Goal: Task Accomplishment & Management: Manage account settings

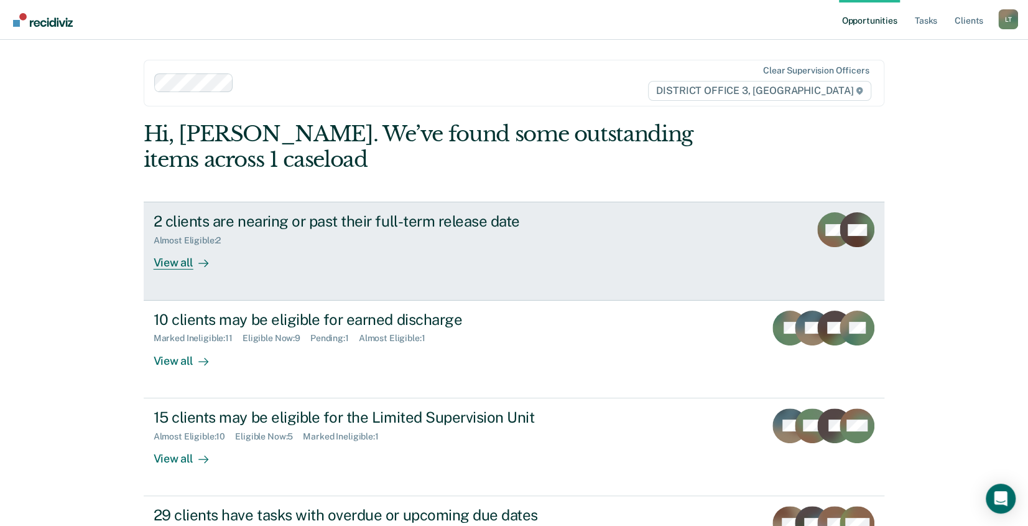
click at [165, 261] on div "View all" at bounding box center [189, 258] width 70 height 24
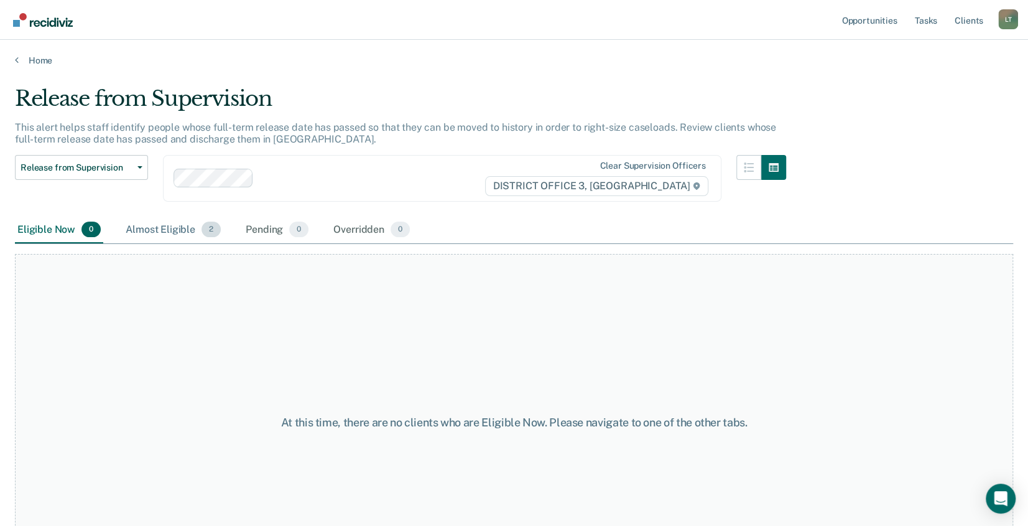
click at [163, 229] on div "Almost Eligible 2" at bounding box center [173, 229] width 100 height 27
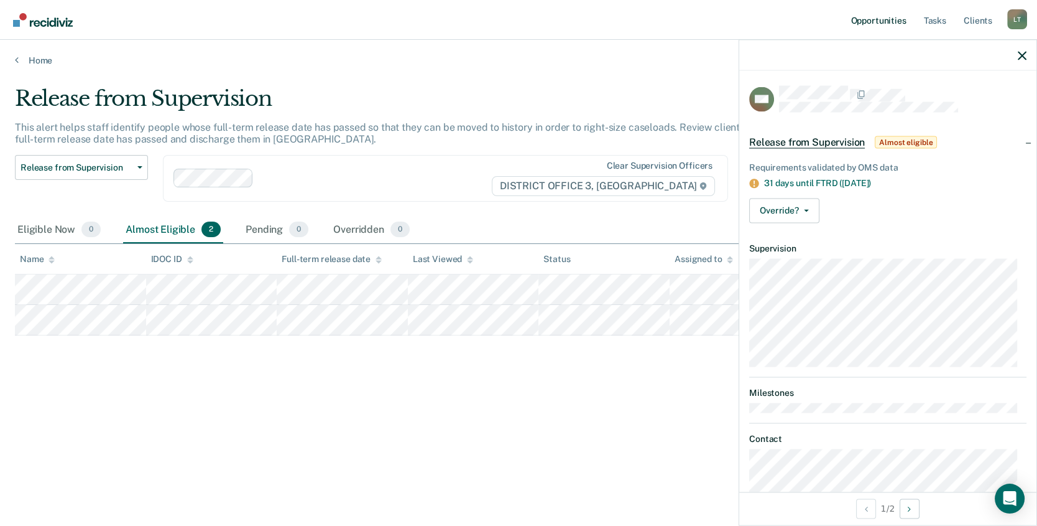
click at [887, 20] on link "Opportunities" at bounding box center [878, 20] width 60 height 40
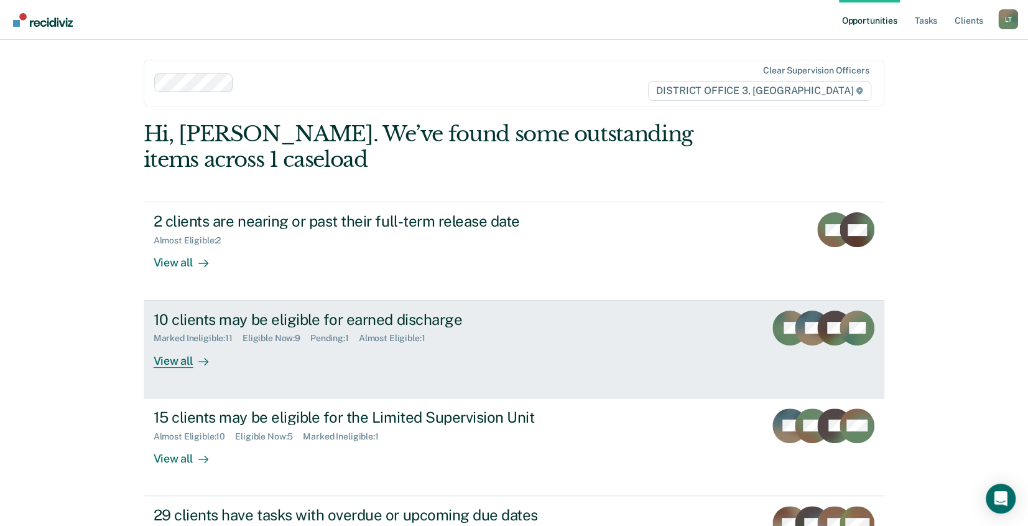
click at [174, 365] on div "View all" at bounding box center [189, 355] width 70 height 24
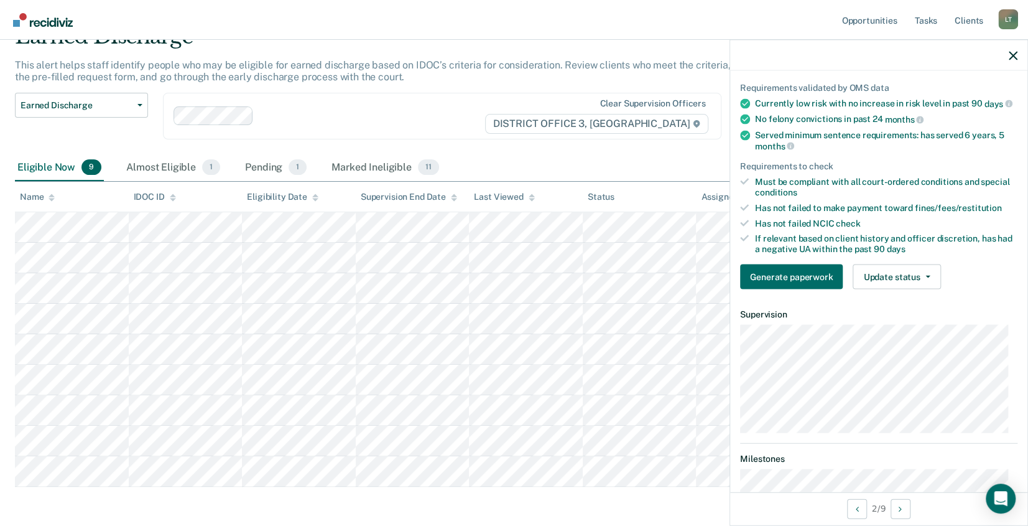
scroll to position [78, 0]
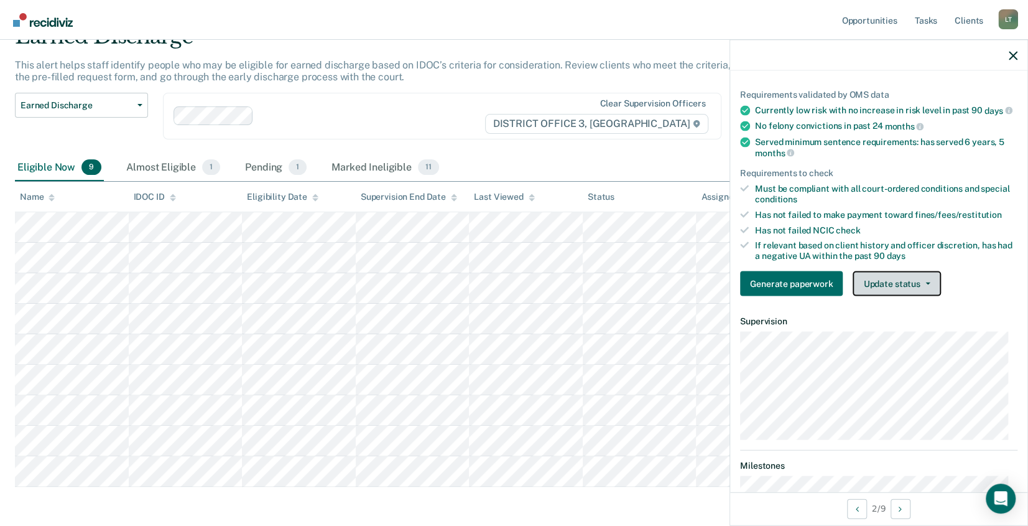
click at [904, 287] on button "Update status" at bounding box center [897, 283] width 88 height 25
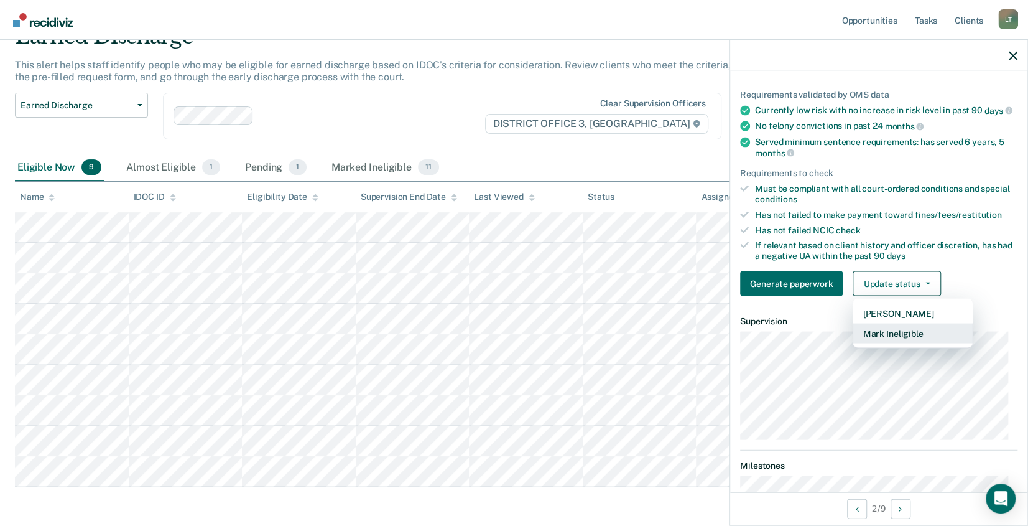
click at [899, 341] on button "Mark Ineligible" at bounding box center [913, 333] width 120 height 20
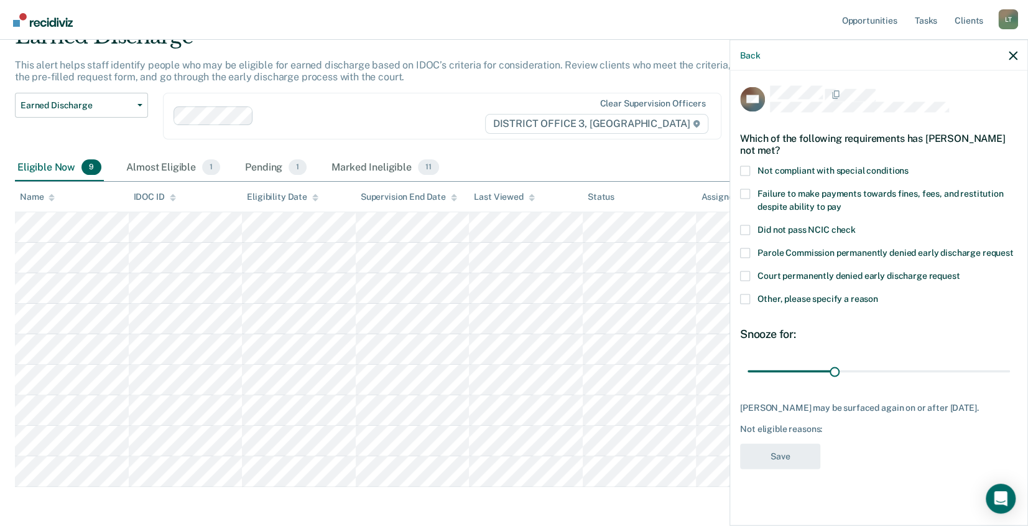
scroll to position [0, 0]
click at [744, 189] on span at bounding box center [745, 194] width 10 height 10
click at [841, 202] on input "Failure to make payments towards fines, fees, and restitution despite ability t…" at bounding box center [841, 202] width 0 height 0
drag, startPoint x: 832, startPoint y: 356, endPoint x: 1049, endPoint y: 355, distance: 217.1
type input "90"
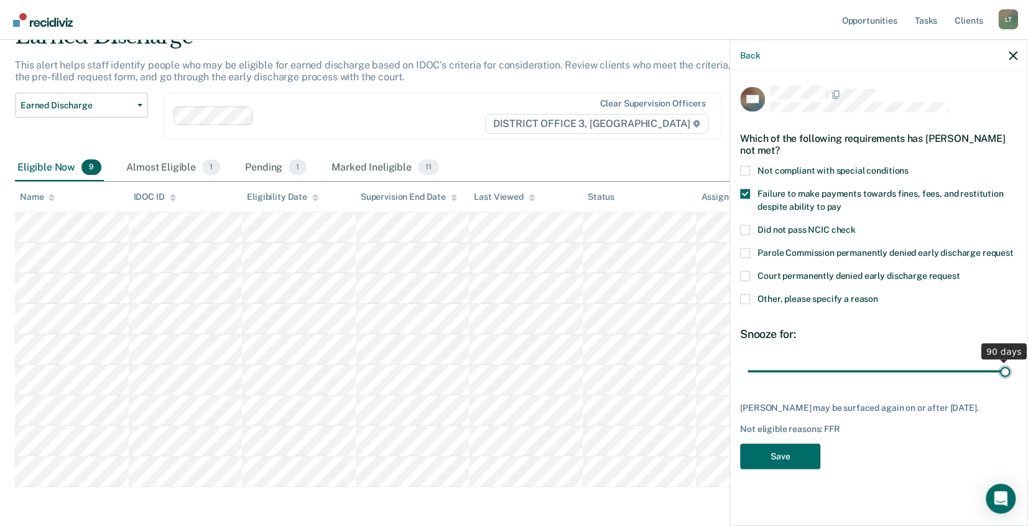
click at [1010, 360] on input "range" at bounding box center [879, 371] width 262 height 22
click at [775, 443] on button "Save" at bounding box center [780, 455] width 80 height 25
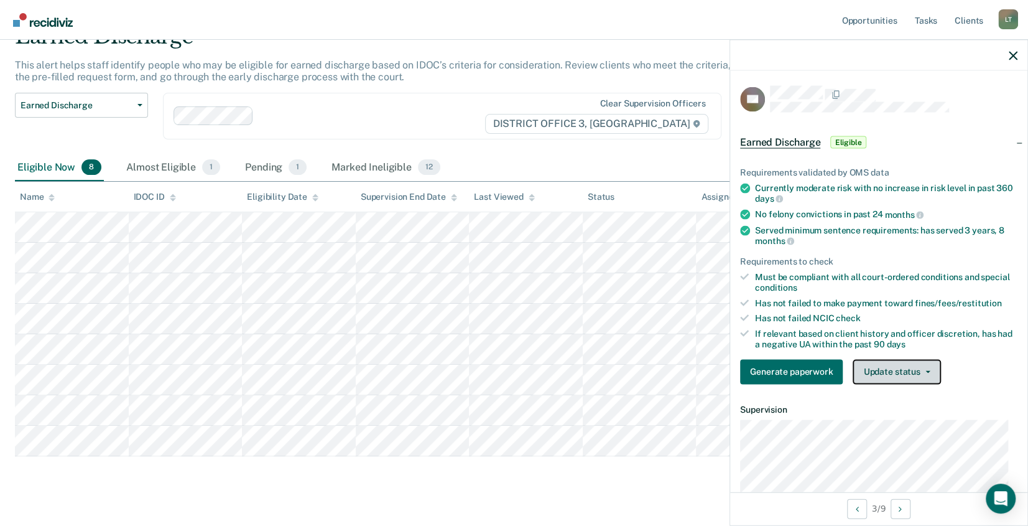
click at [901, 369] on button "Update status" at bounding box center [897, 371] width 88 height 25
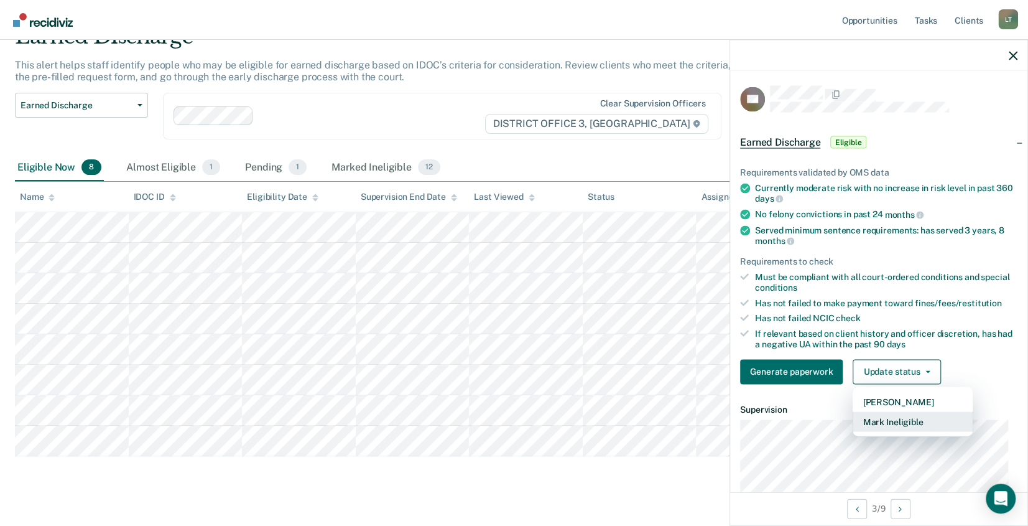
click at [898, 419] on button "Mark Ineligible" at bounding box center [913, 421] width 120 height 20
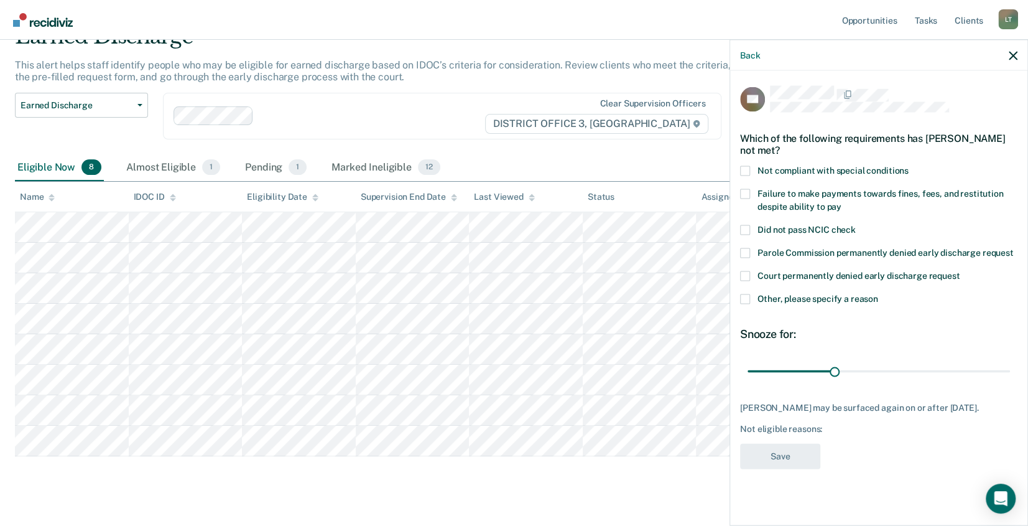
click at [746, 297] on span at bounding box center [745, 299] width 10 height 10
click at [878, 294] on input "Other, please specify a reason" at bounding box center [878, 294] width 0 height 0
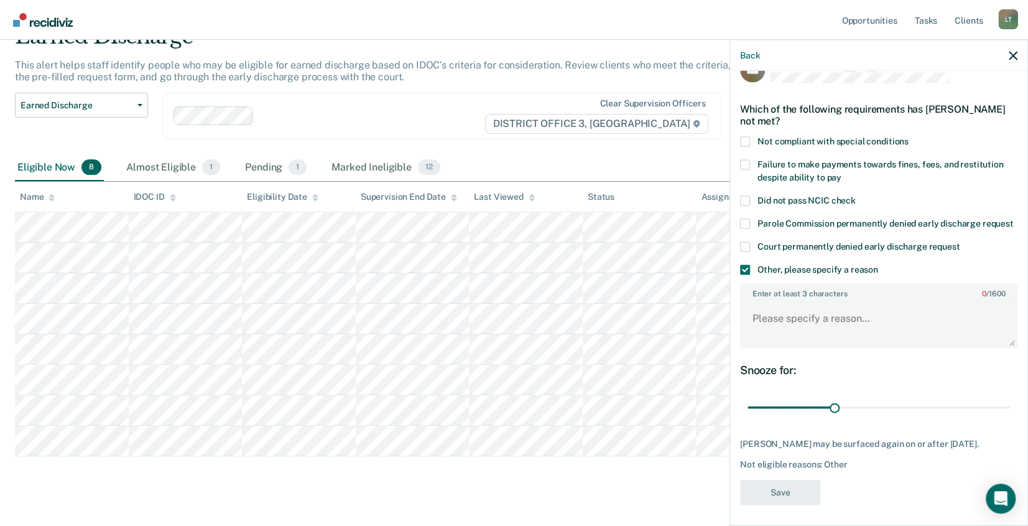
scroll to position [45, 0]
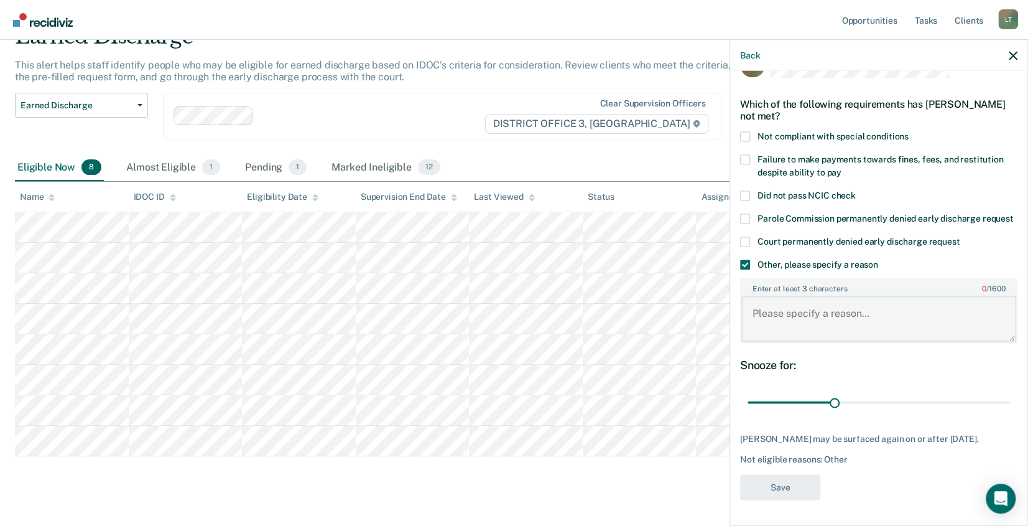
click at [779, 311] on textarea "Enter at least 3 characters 0 / 1600" at bounding box center [878, 318] width 275 height 46
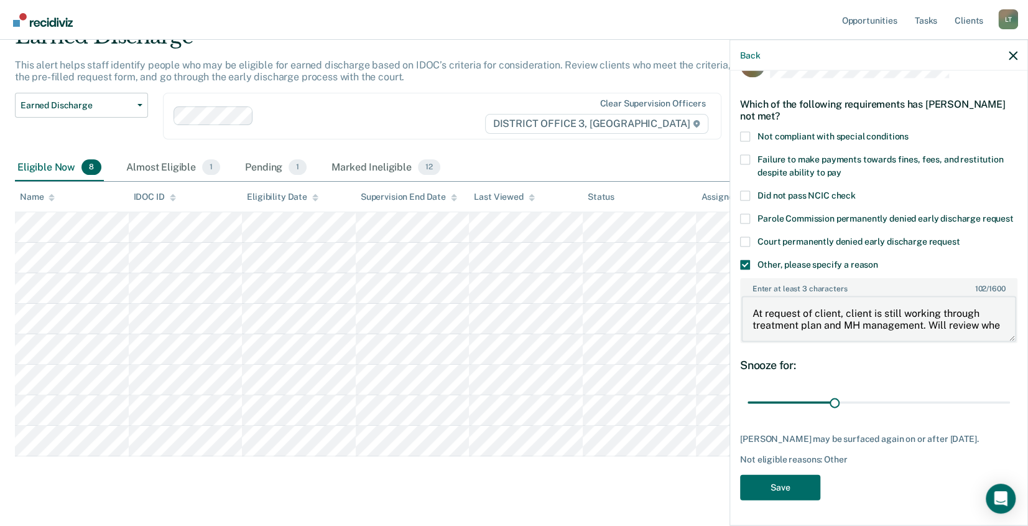
scroll to position [1, 0]
type textarea "At request of client, client is still working through treatment plan and MH man…"
drag, startPoint x: 832, startPoint y: 405, endPoint x: 1000, endPoint y: 421, distance: 169.3
type input "90"
click at [1002, 413] on input "range" at bounding box center [879, 402] width 262 height 22
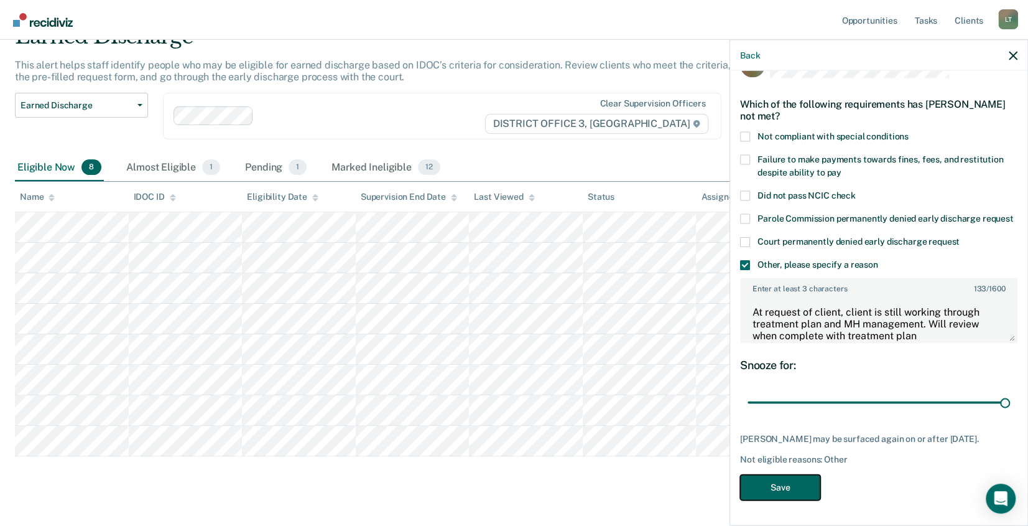
click at [777, 497] on button "Save" at bounding box center [780, 487] width 80 height 25
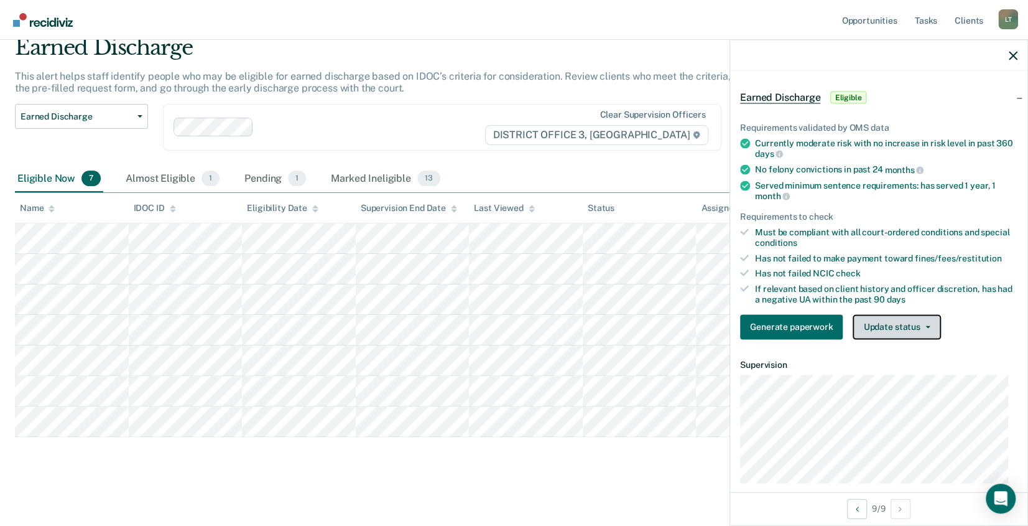
click at [894, 327] on button "Update status" at bounding box center [897, 326] width 88 height 25
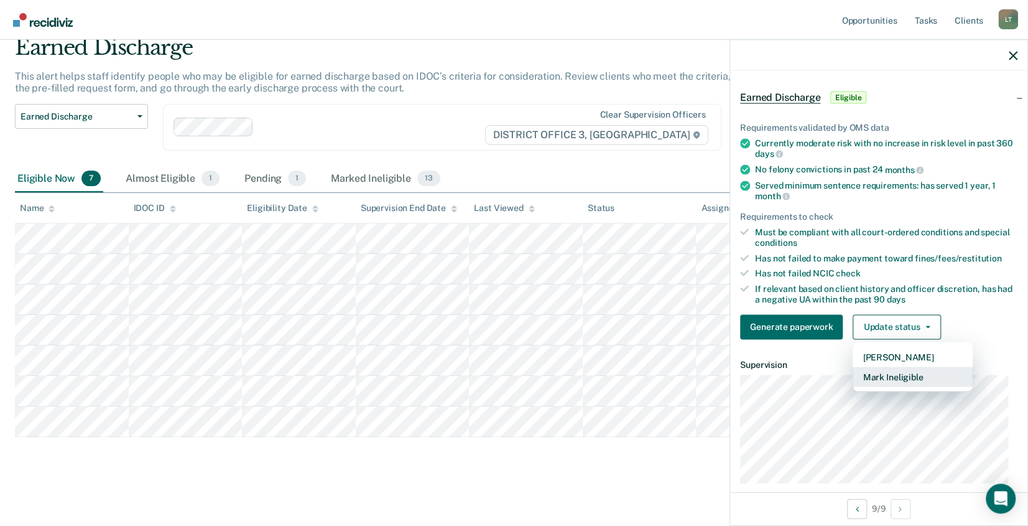
click at [889, 378] on button "Mark Ineligible" at bounding box center [913, 376] width 120 height 20
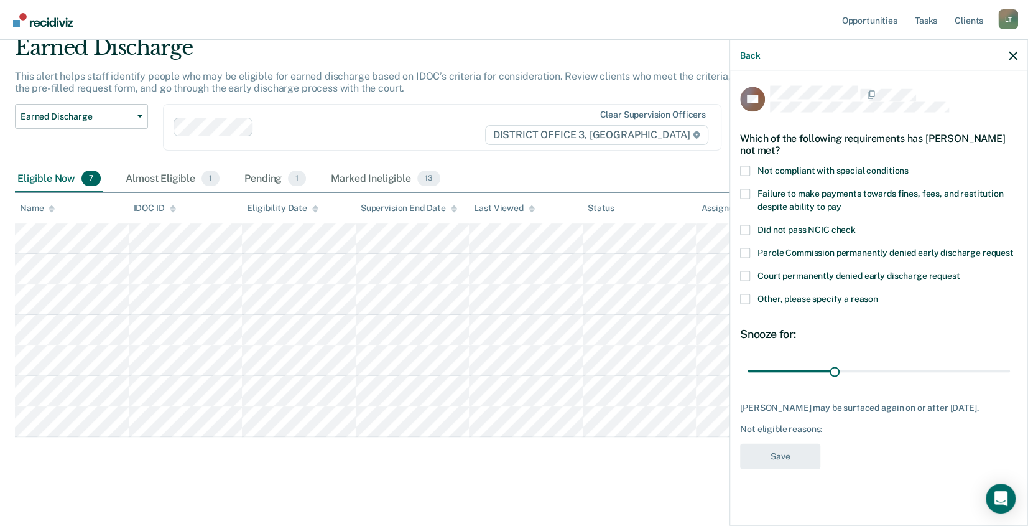
click at [744, 172] on span at bounding box center [745, 171] width 10 height 10
click at [909, 166] on input "Not compliant with special conditions" at bounding box center [909, 166] width 0 height 0
click at [748, 295] on span at bounding box center [745, 299] width 10 height 10
click at [878, 294] on input "Other, please specify a reason" at bounding box center [878, 294] width 0 height 0
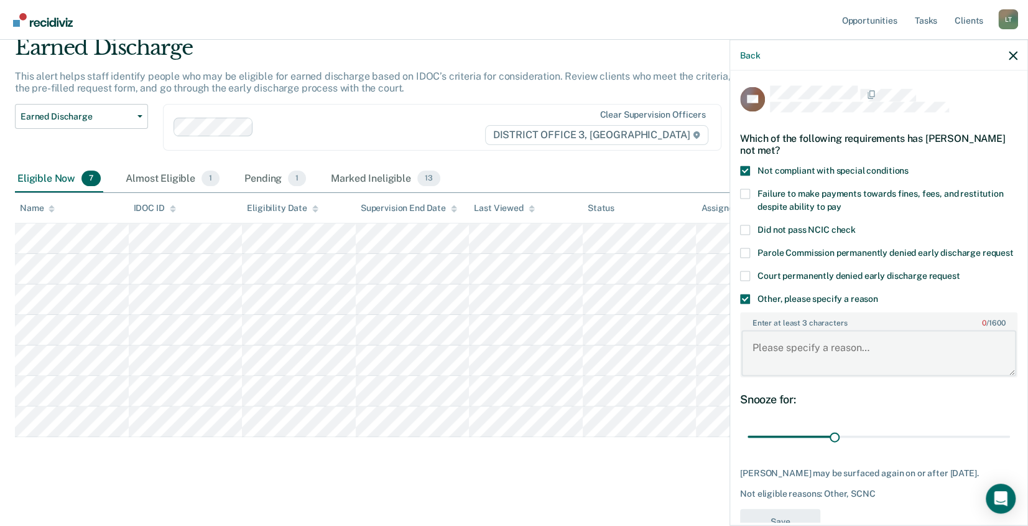
click at [770, 364] on textarea "Enter at least 3 characters 0 / 1600" at bounding box center [878, 353] width 275 height 46
click at [868, 372] on textarea "Client self enrolled in PHP treatment. Will have to complete treatment, and" at bounding box center [878, 353] width 275 height 46
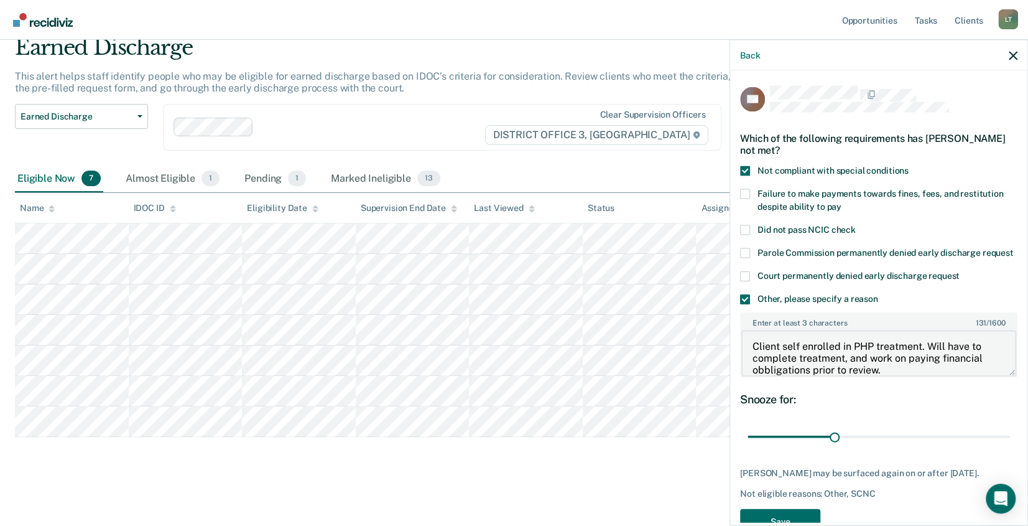
type textarea "Client self enrolled in PHP treatment. Will have to complete treatment, and wor…"
click at [746, 193] on span at bounding box center [745, 194] width 10 height 10
click at [841, 202] on input "Failure to make payments towards fines, fees, and restitution despite ability t…" at bounding box center [841, 202] width 0 height 0
drag, startPoint x: 833, startPoint y: 447, endPoint x: 1062, endPoint y: 451, distance: 228.9
type input "90"
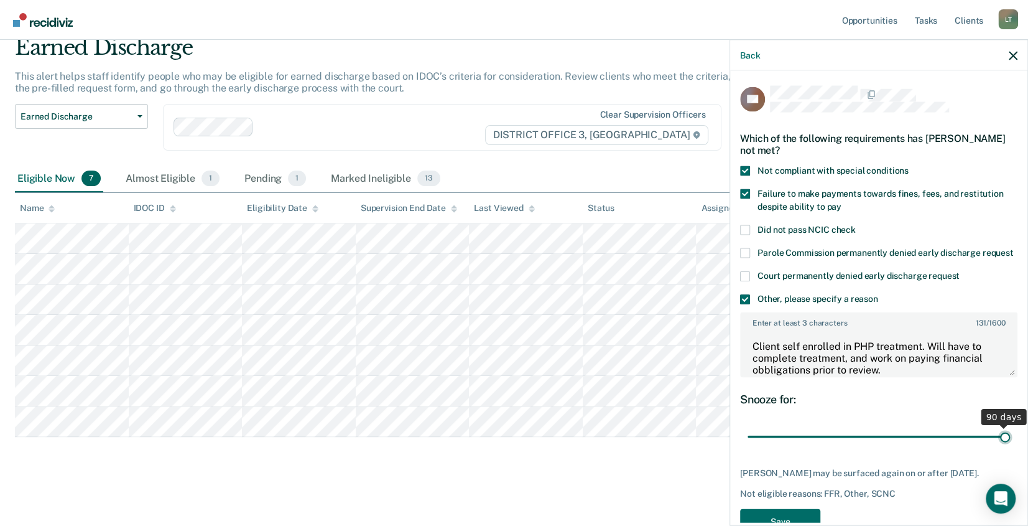
click at [1010, 447] on input "range" at bounding box center [879, 436] width 262 height 22
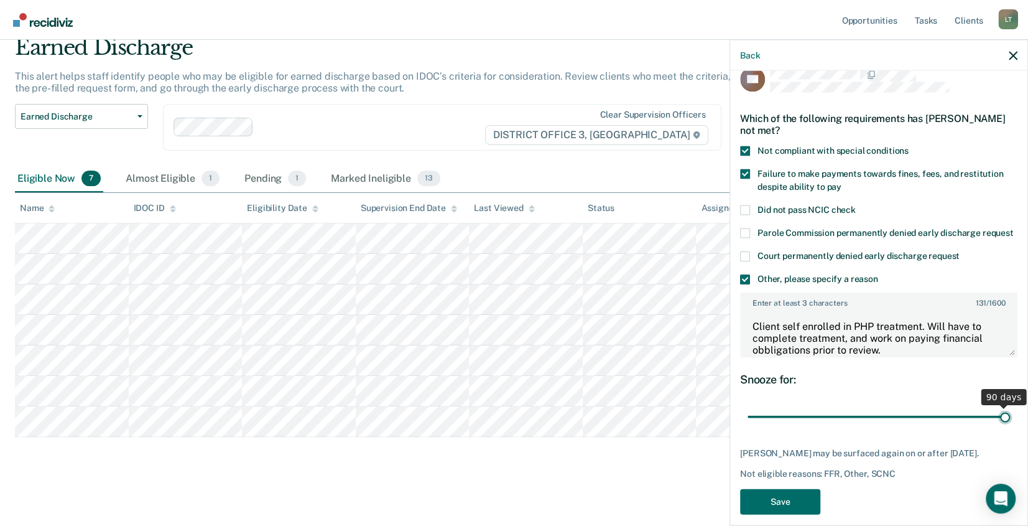
scroll to position [55, 0]
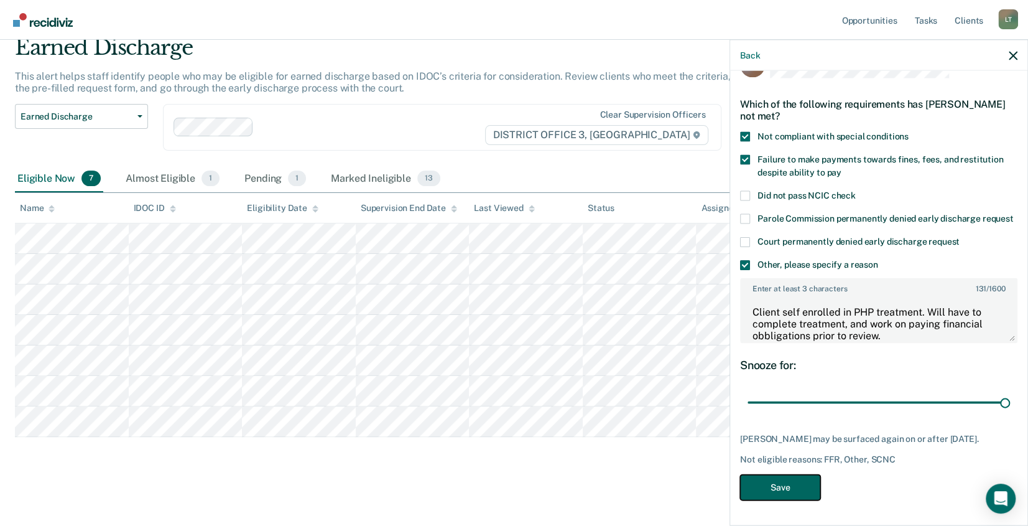
click at [774, 488] on button "Save" at bounding box center [780, 487] width 80 height 25
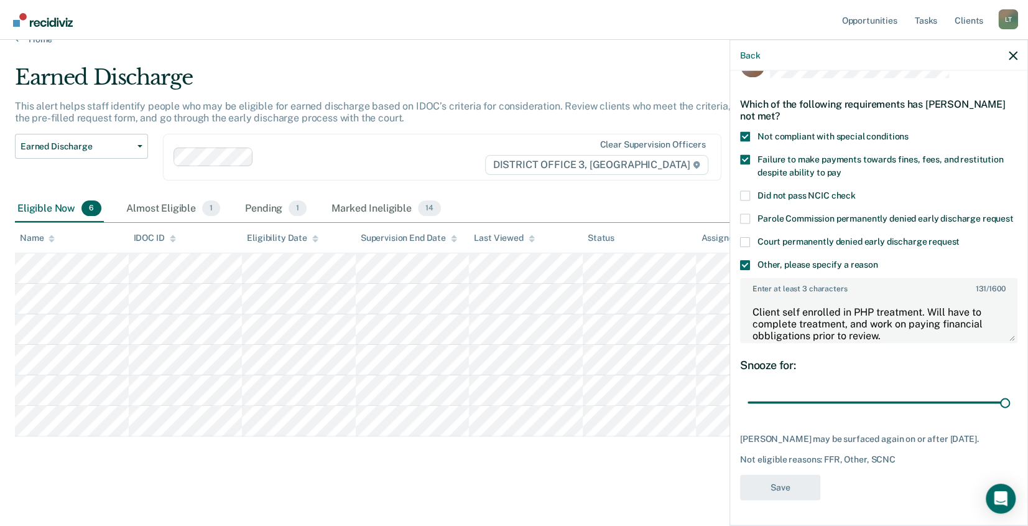
scroll to position [21, 0]
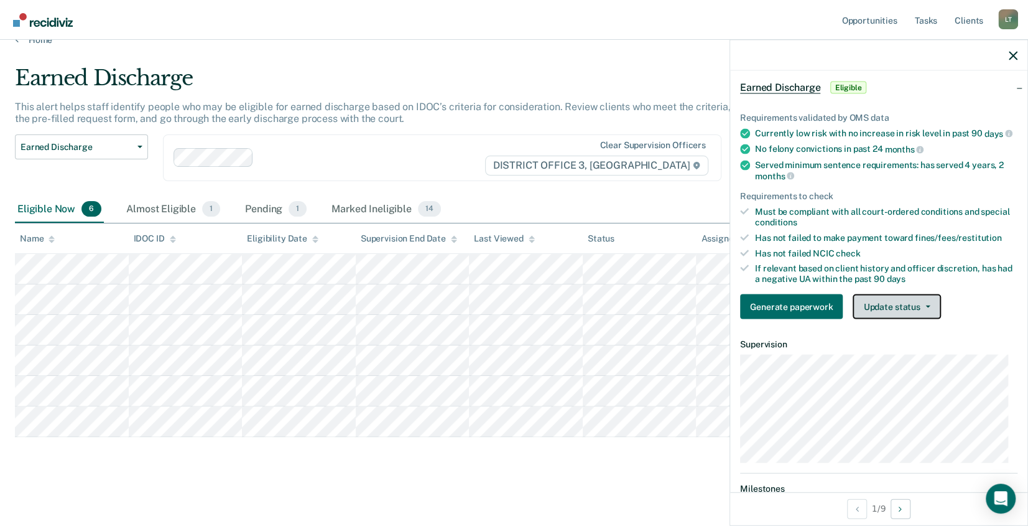
click at [884, 313] on button "Update status" at bounding box center [897, 306] width 88 height 25
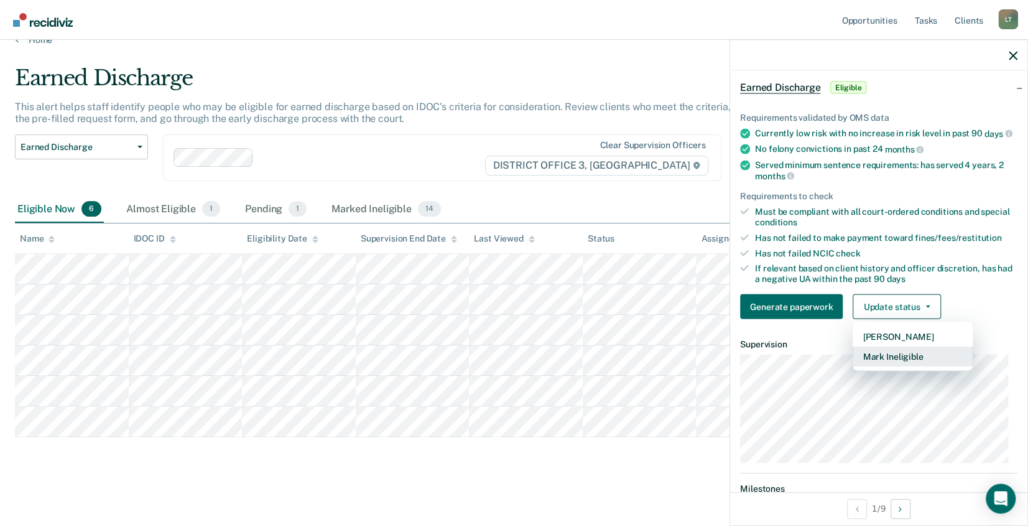
click at [887, 359] on button "Mark Ineligible" at bounding box center [913, 356] width 120 height 20
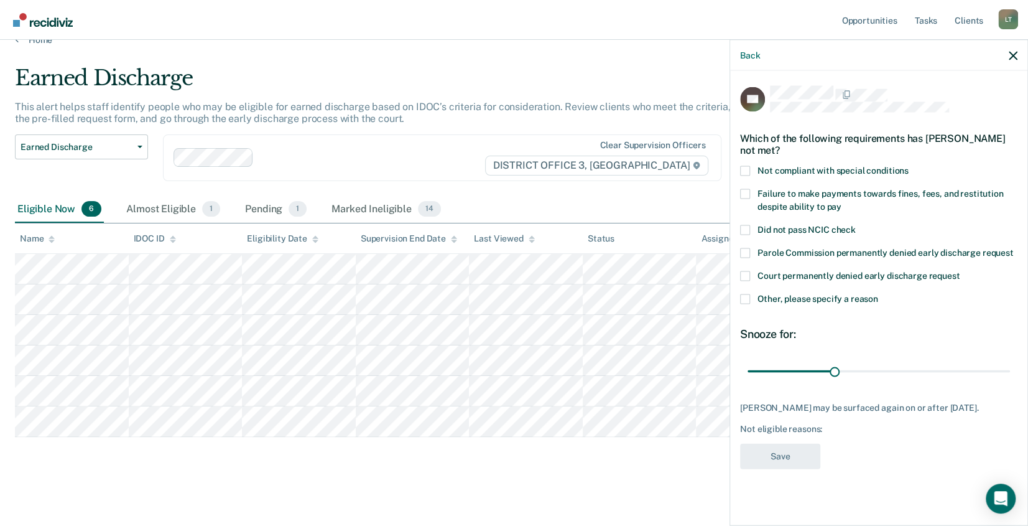
click at [746, 296] on span at bounding box center [745, 299] width 10 height 10
click at [878, 294] on input "Other, please specify a reason" at bounding box center [878, 294] width 0 height 0
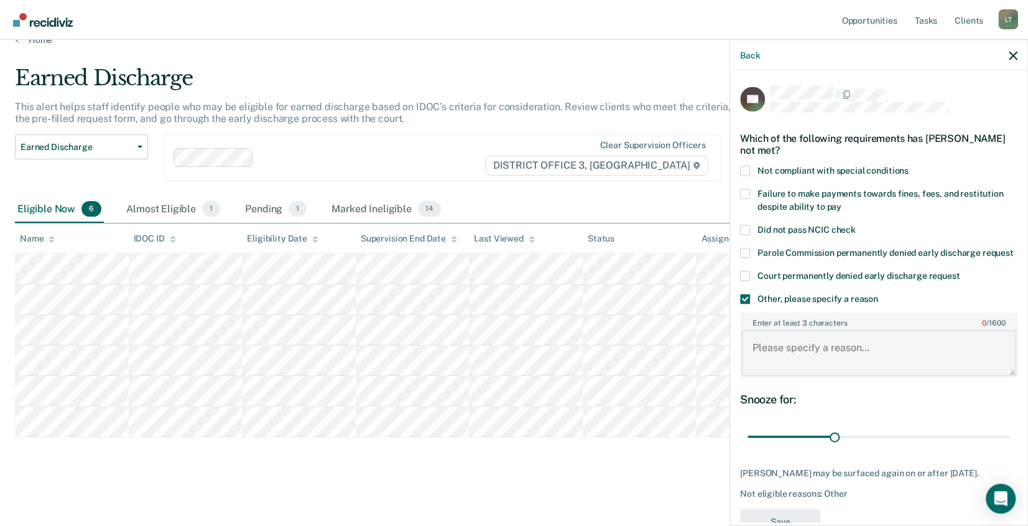
click at [768, 359] on textarea "Enter at least 3 characters 0 / 1600" at bounding box center [878, 353] width 275 height 46
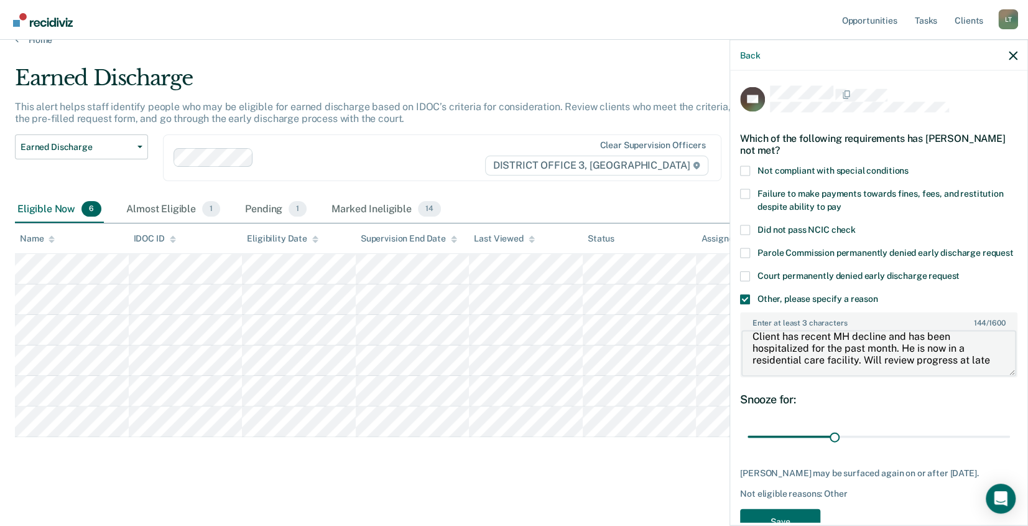
scroll to position [14, 0]
type textarea "Client has recent MH decline and has been hospitalized for the past month. He i…"
drag, startPoint x: 830, startPoint y: 446, endPoint x: 1039, endPoint y: 454, distance: 209.7
type input "90"
click at [1010, 447] on input "range" at bounding box center [879, 436] width 262 height 22
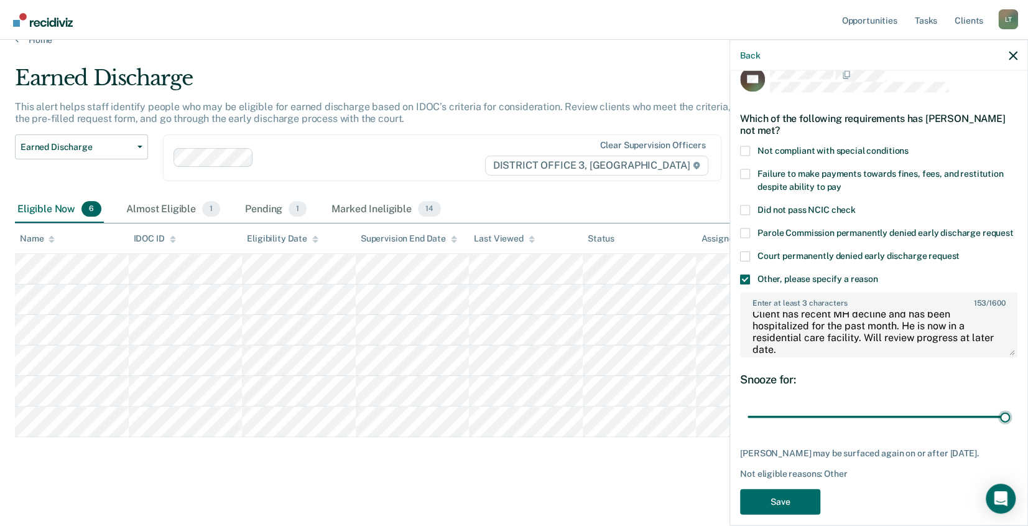
scroll to position [55, 0]
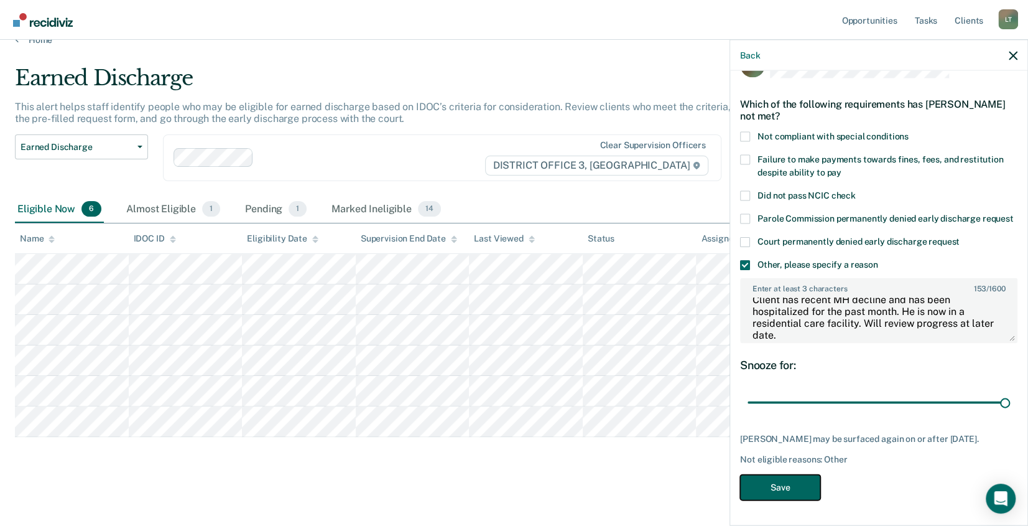
click at [766, 491] on button "Save" at bounding box center [780, 487] width 80 height 25
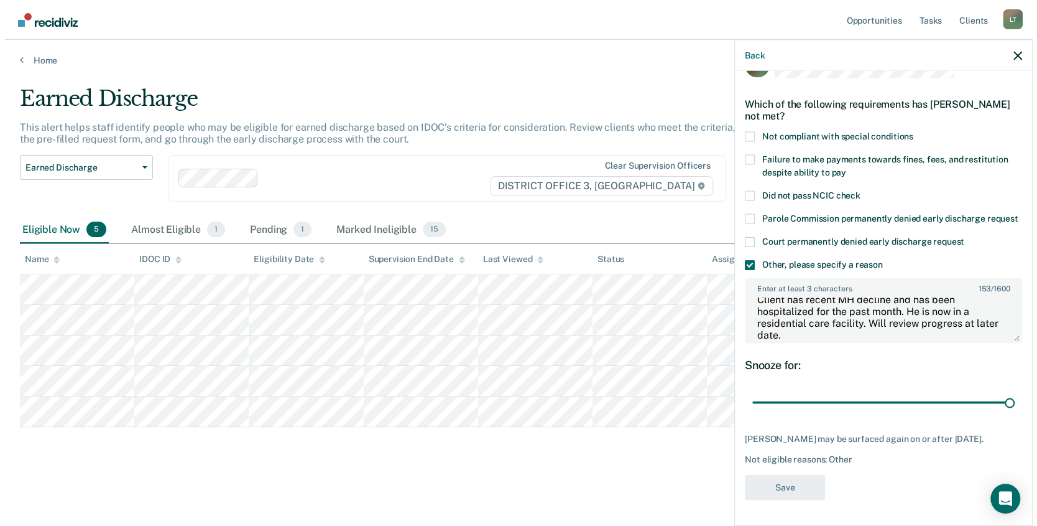
scroll to position [0, 0]
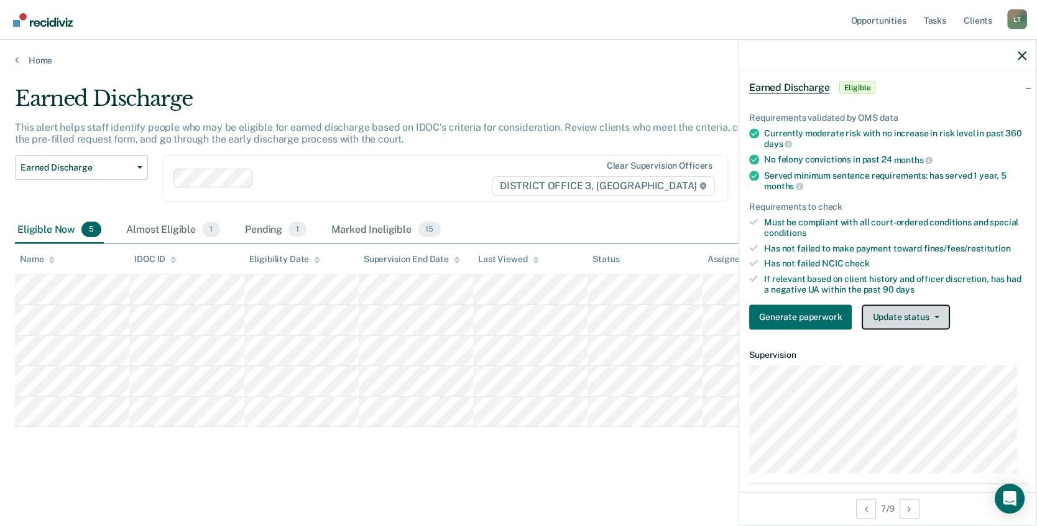
click at [913, 312] on button "Update status" at bounding box center [906, 316] width 88 height 25
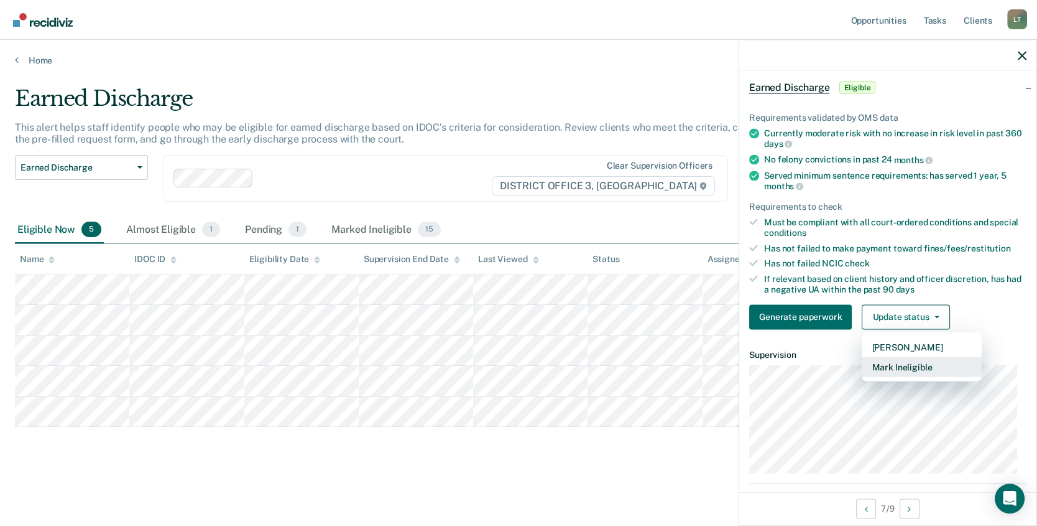
click at [902, 367] on button "Mark Ineligible" at bounding box center [922, 366] width 120 height 20
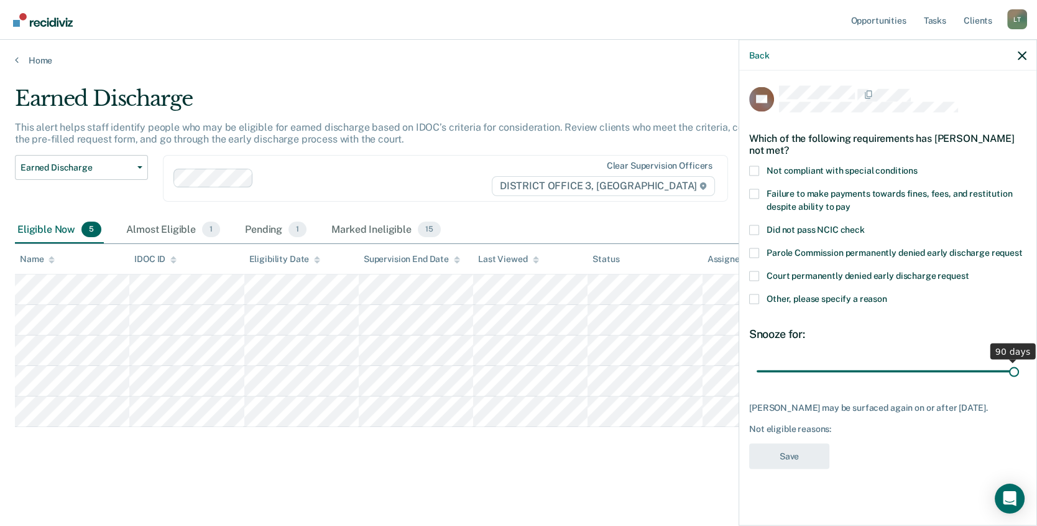
drag, startPoint x: 845, startPoint y: 368, endPoint x: 1060, endPoint y: 368, distance: 214.6
type input "90"
click at [1019, 368] on input "range" at bounding box center [888, 371] width 262 height 22
click at [752, 168] on span at bounding box center [754, 171] width 10 height 10
click at [918, 166] on input "Not compliant with special conditions" at bounding box center [918, 166] width 0 height 0
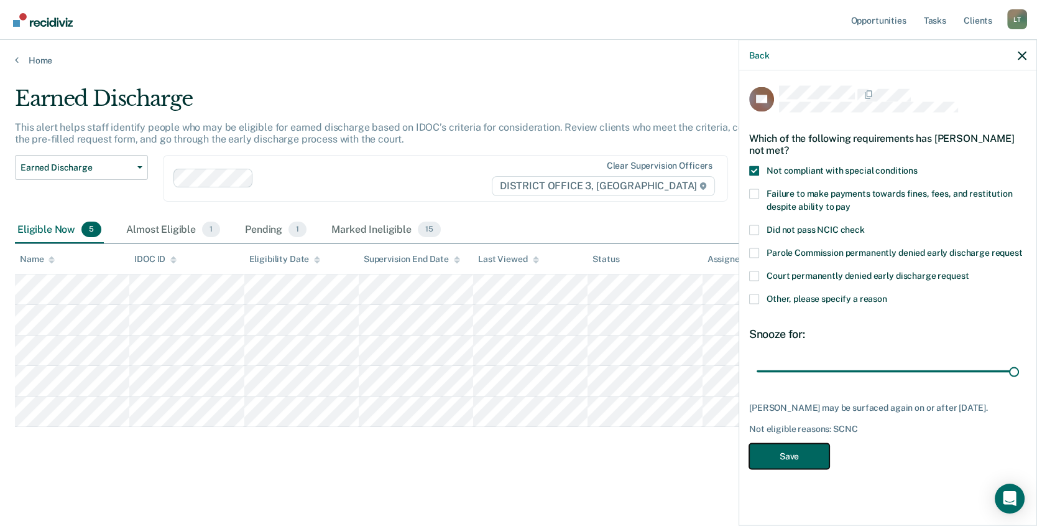
click at [792, 463] on button "Save" at bounding box center [789, 455] width 80 height 25
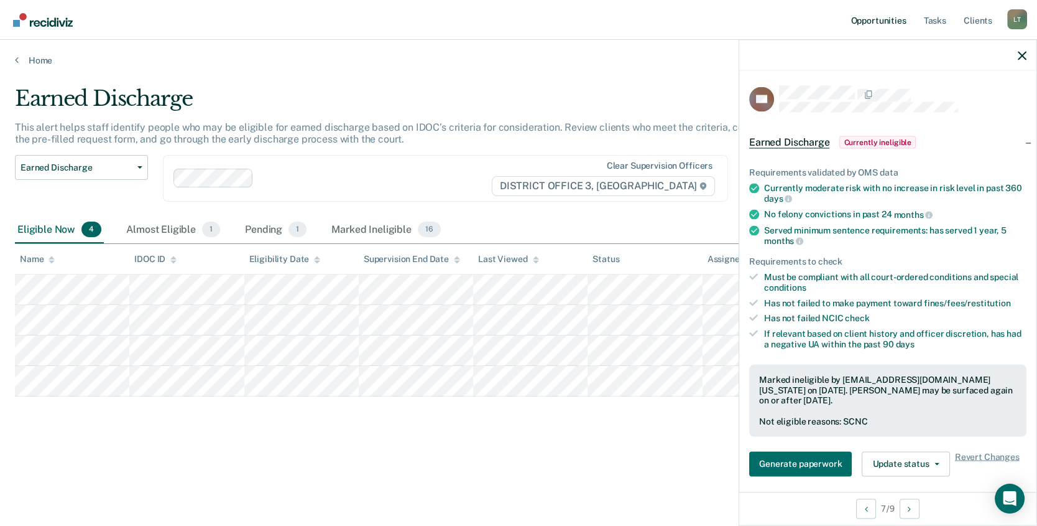
click at [883, 18] on link "Opportunities" at bounding box center [878, 20] width 60 height 40
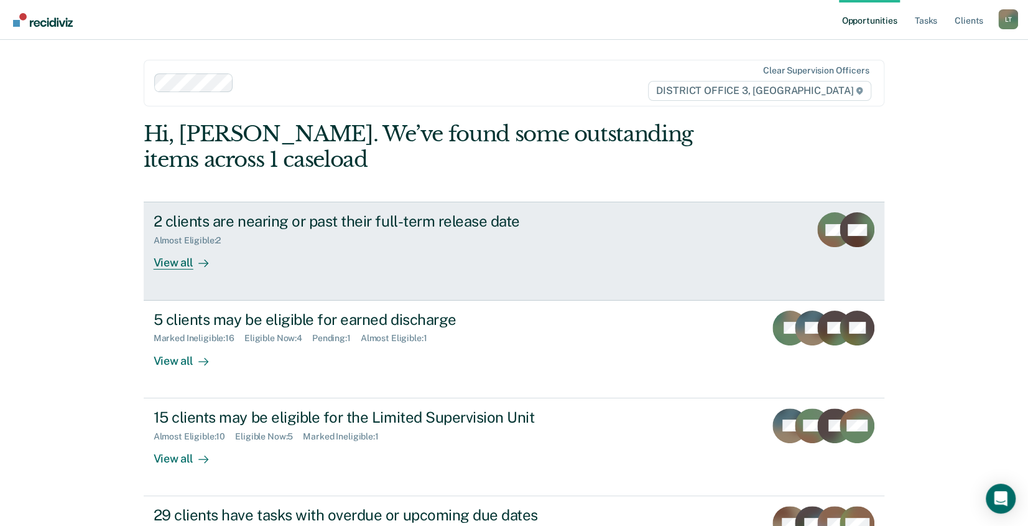
scroll to position [62, 0]
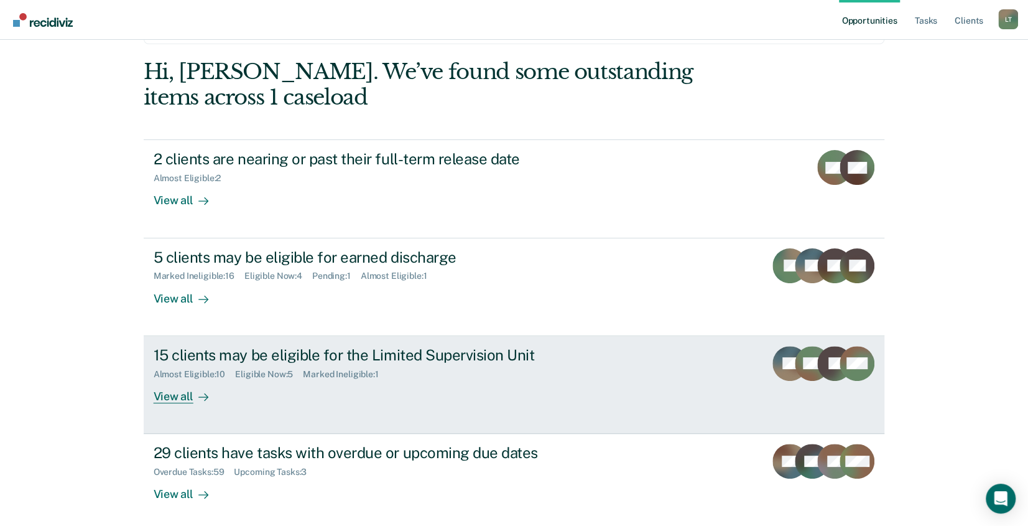
click at [220, 358] on div "15 clients may be eligible for the Limited Supervision Unit" at bounding box center [372, 355] width 437 height 18
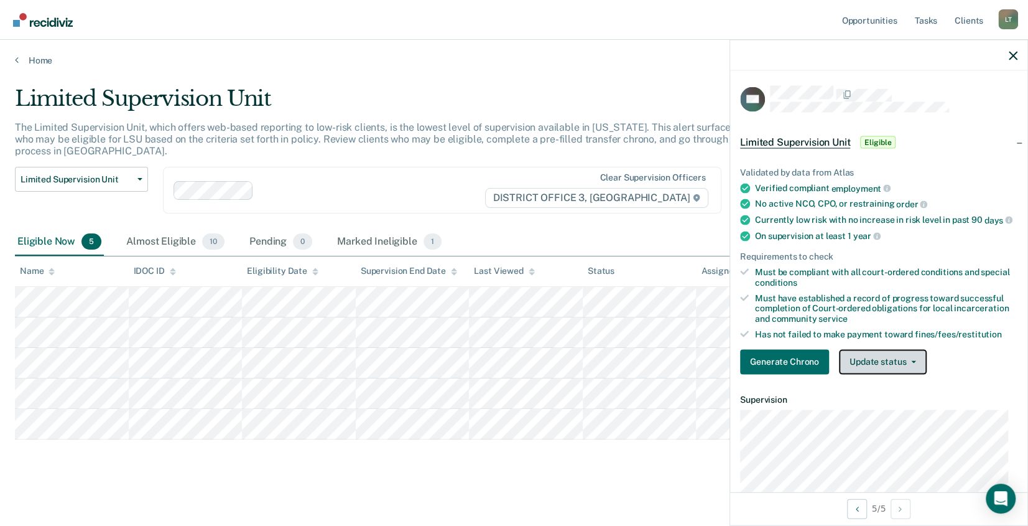
click at [887, 366] on button "Update status" at bounding box center [883, 361] width 88 height 25
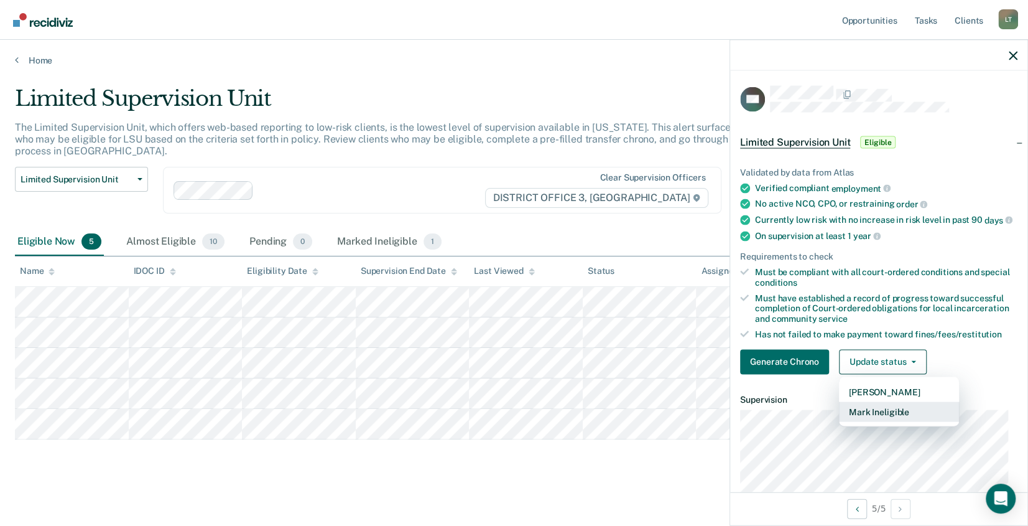
click at [869, 420] on button "Mark Ineligible" at bounding box center [899, 411] width 120 height 20
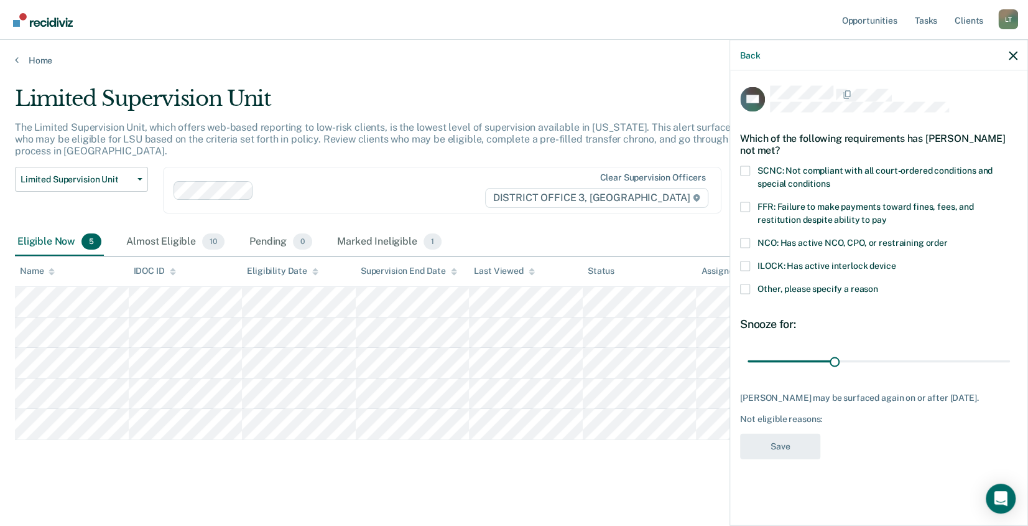
click at [746, 167] on span at bounding box center [745, 171] width 10 height 10
click at [830, 179] on input "SCNC: Not compliant with all court-ordered conditions and special conditions" at bounding box center [830, 179] width 0 height 0
drag, startPoint x: 746, startPoint y: 203, endPoint x: 796, endPoint y: 207, distance: 50.5
click at [745, 203] on span at bounding box center [745, 207] width 10 height 10
click at [886, 215] on input "FFR: Failure to make payments toward fines, fees, and restitution despite abili…" at bounding box center [886, 215] width 0 height 0
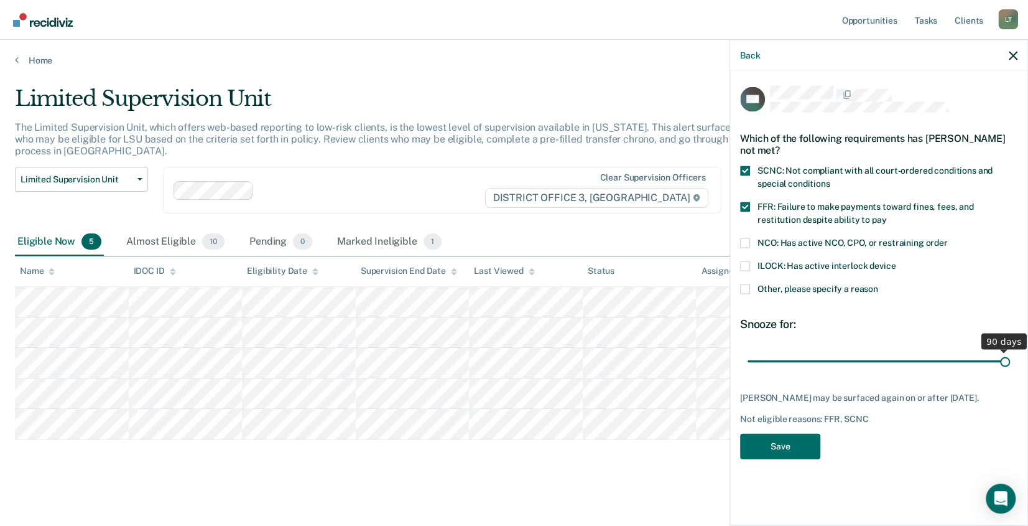
drag, startPoint x: 832, startPoint y: 356, endPoint x: 1022, endPoint y: 362, distance: 191.0
type input "90"
click at [1010, 362] on input "range" at bounding box center [879, 361] width 262 height 22
click at [782, 443] on button "Save" at bounding box center [780, 445] width 80 height 25
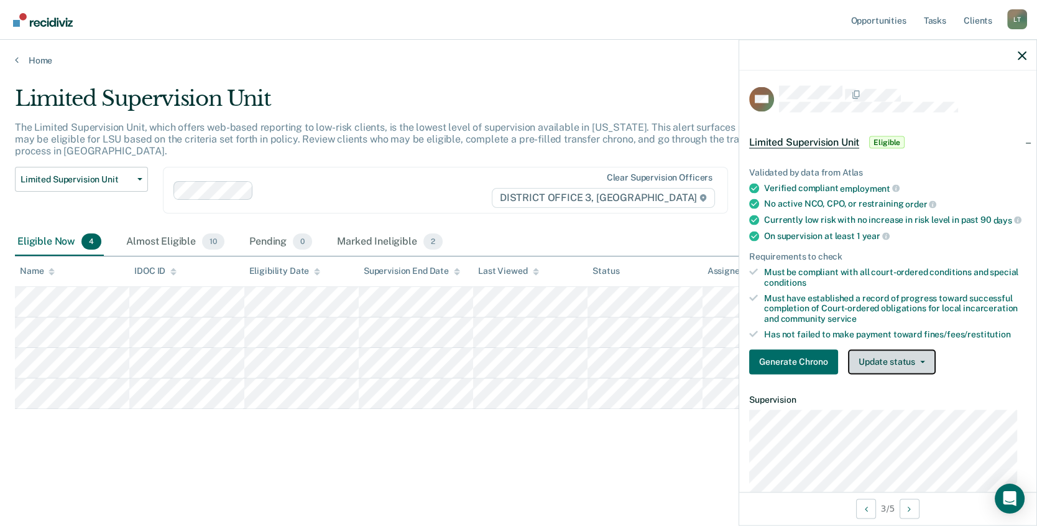
click at [892, 368] on button "Update status" at bounding box center [892, 361] width 88 height 25
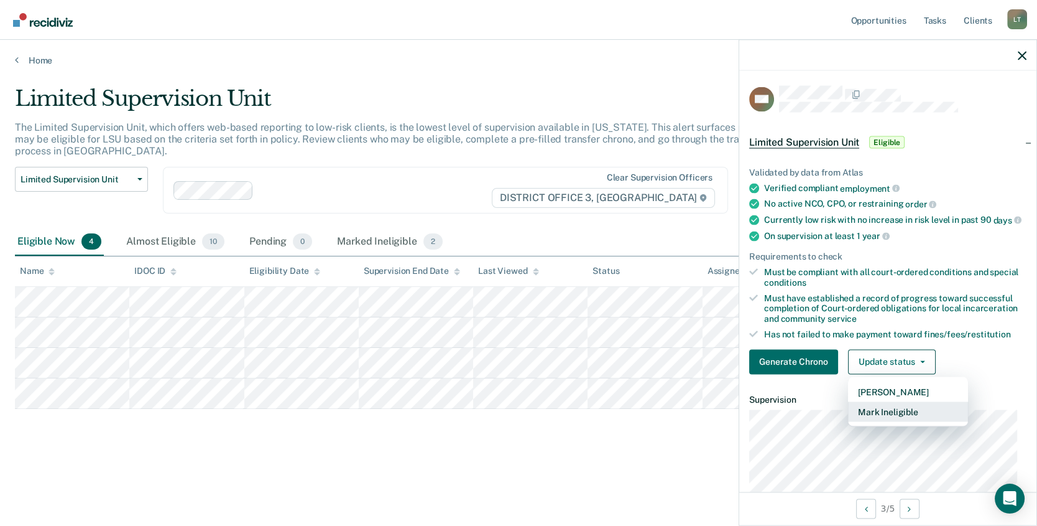
click at [897, 421] on button "Mark Ineligible" at bounding box center [908, 411] width 120 height 20
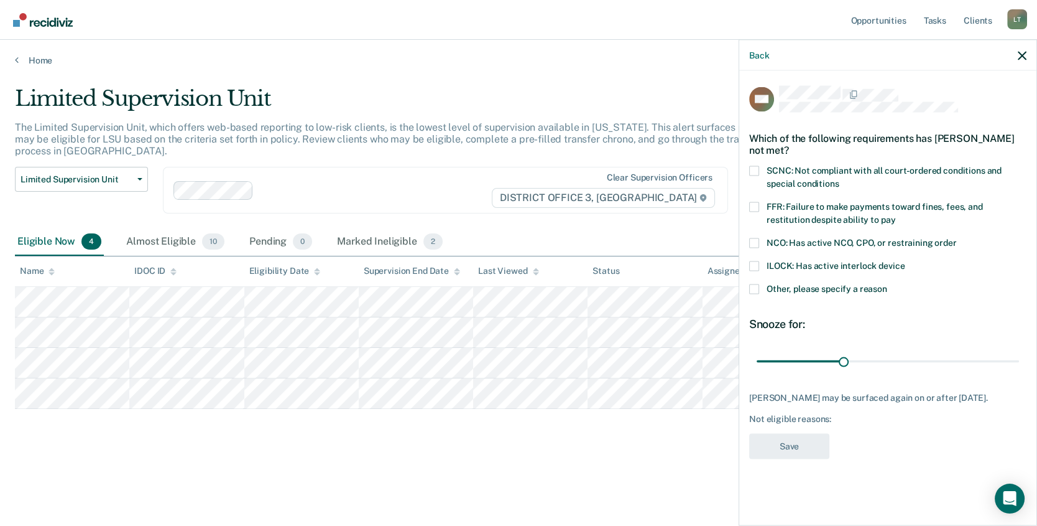
click at [751, 285] on span at bounding box center [754, 289] width 10 height 10
click at [887, 284] on input "Other, please specify a reason" at bounding box center [887, 284] width 0 height 0
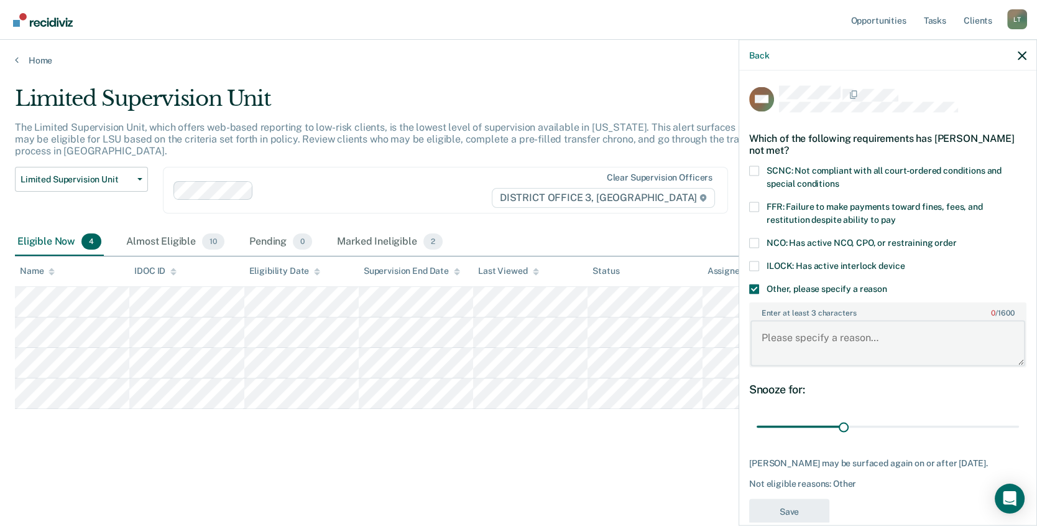
click at [770, 330] on textarea "Enter at least 3 characters 0 / 1600" at bounding box center [888, 343] width 275 height 46
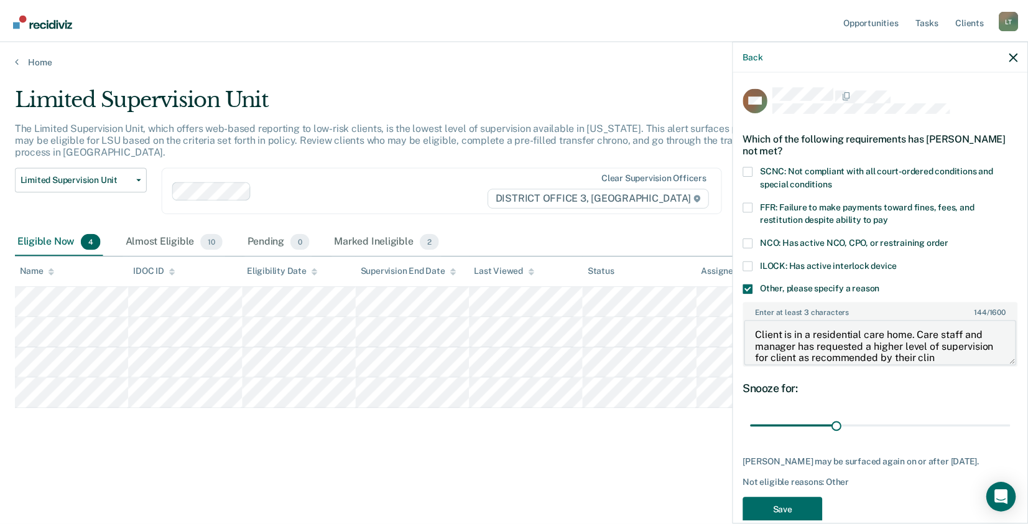
scroll to position [14, 0]
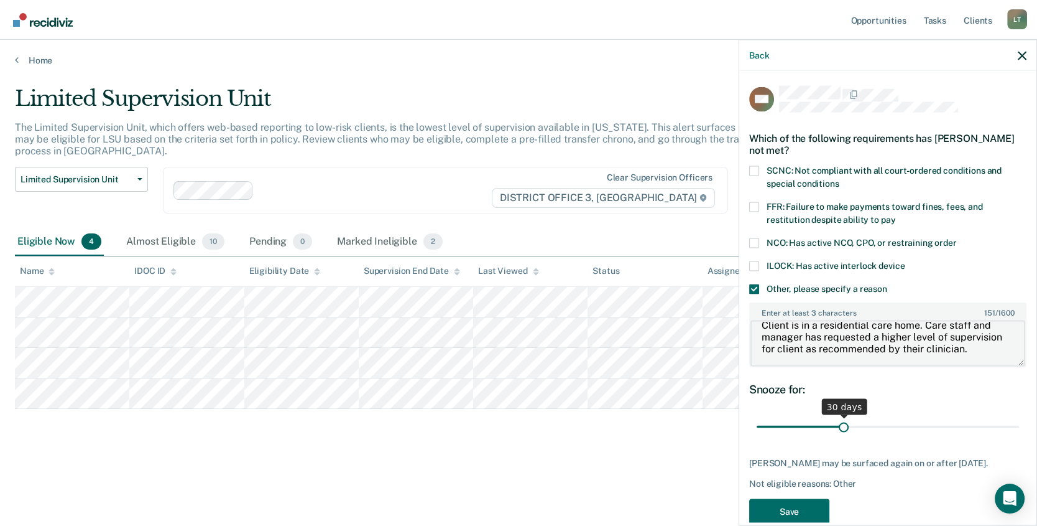
type textarea "Client is in a residential care home. Care staff and manager has requested a hi…"
drag, startPoint x: 841, startPoint y: 424, endPoint x: 1052, endPoint y: 420, distance: 211.5
type input "90"
click at [1019, 420] on input "range" at bounding box center [888, 426] width 262 height 22
type textarea "Client is in a residential care home. Care staff and manager have requested a h…"
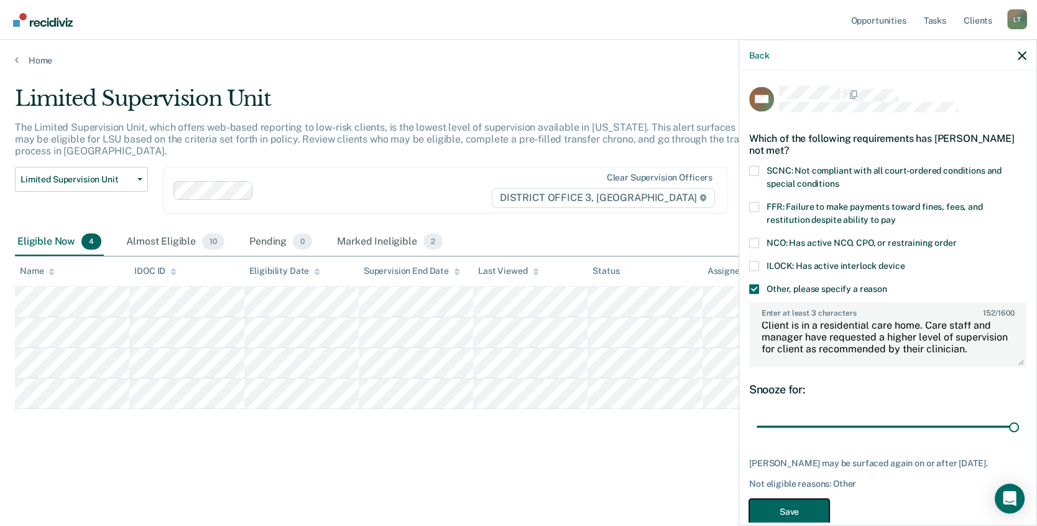
click at [792, 509] on button "Save" at bounding box center [789, 511] width 80 height 25
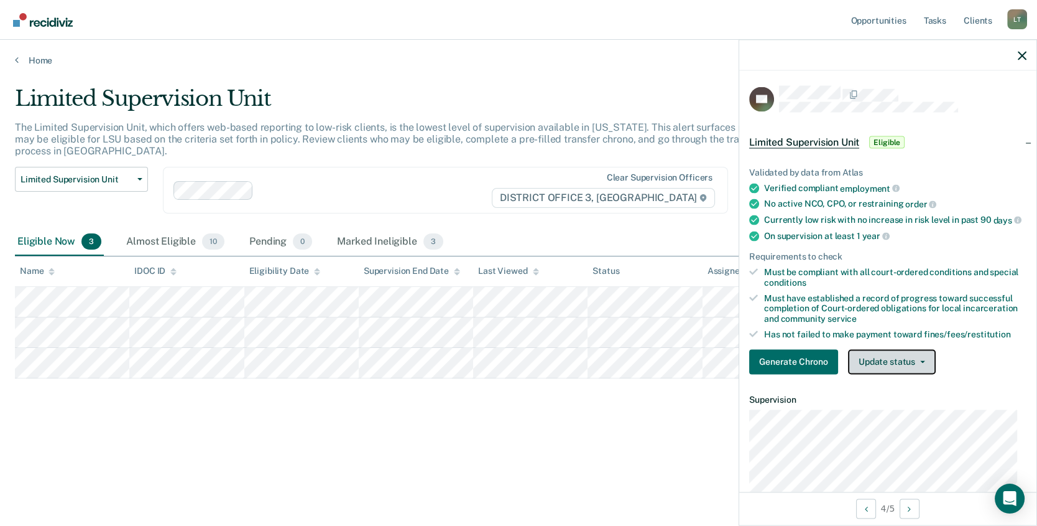
click at [904, 369] on button "Update status" at bounding box center [892, 361] width 88 height 25
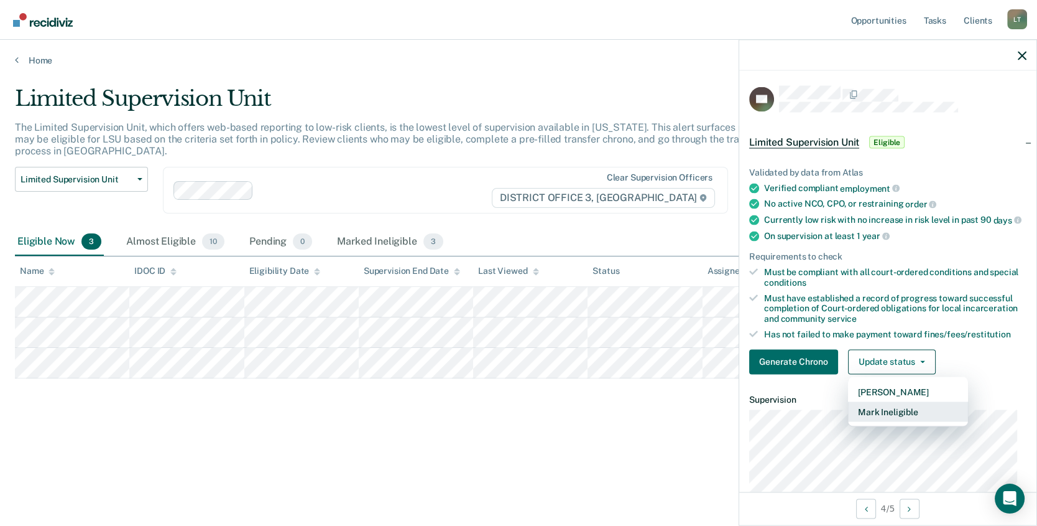
click at [895, 420] on button "Mark Ineligible" at bounding box center [908, 411] width 120 height 20
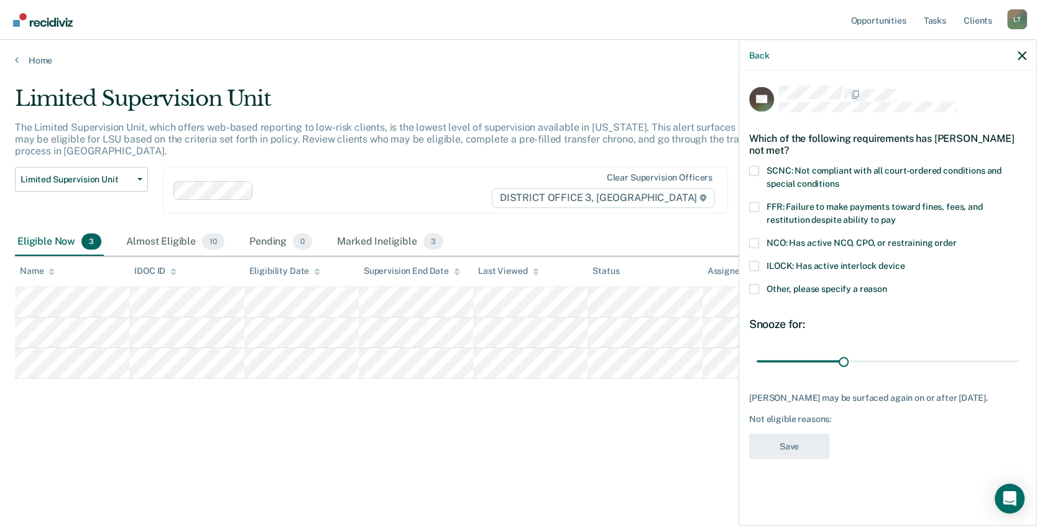
click at [751, 286] on span at bounding box center [754, 289] width 10 height 10
click at [887, 284] on input "Other, please specify a reason" at bounding box center [887, 284] width 0 height 0
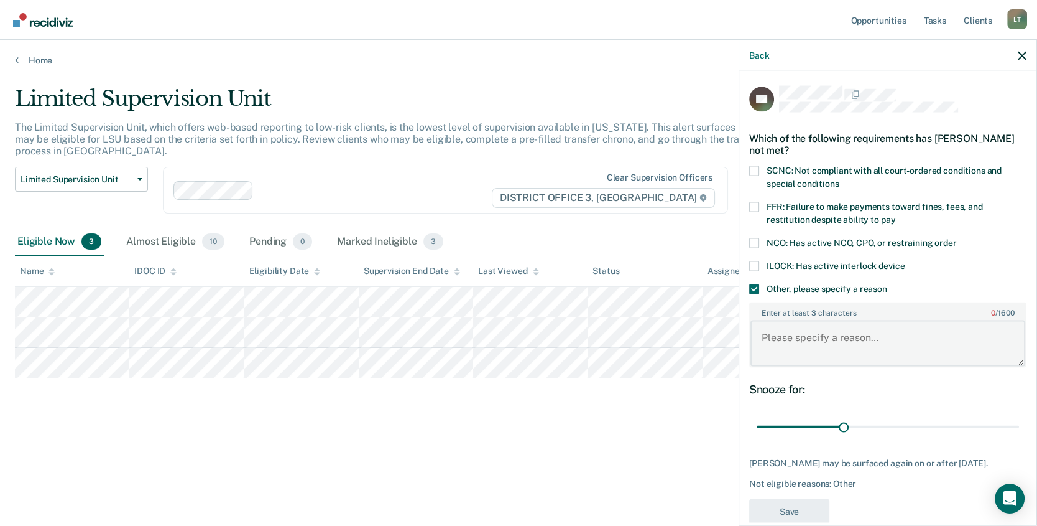
click at [766, 334] on textarea "Enter at least 3 characters 0 / 1600" at bounding box center [888, 343] width 275 height 46
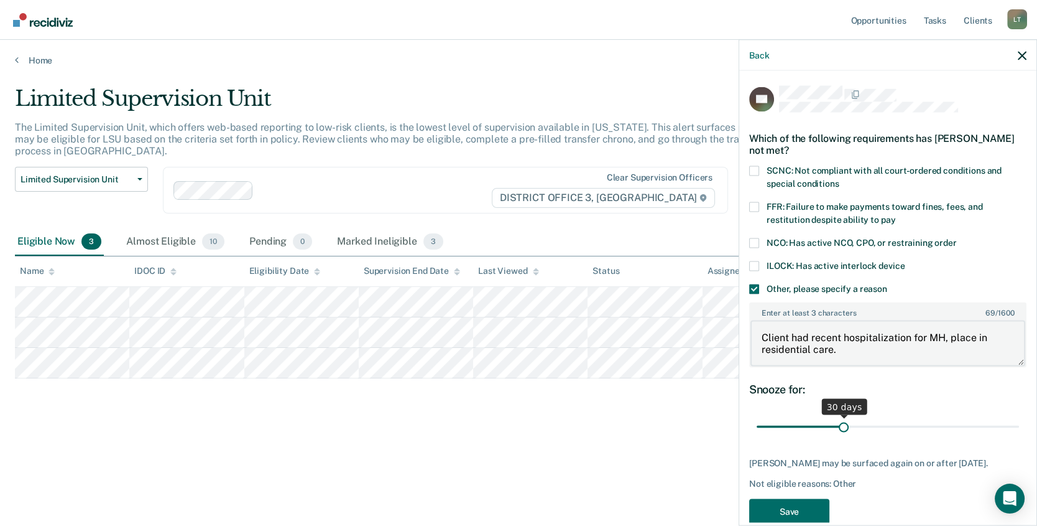
type textarea "Client had recent hospitalization for MH, place in residential care."
drag, startPoint x: 843, startPoint y: 425, endPoint x: 1056, endPoint y: 421, distance: 212.7
type input "90"
click at [1019, 421] on input "range" at bounding box center [888, 426] width 262 height 22
click at [792, 512] on button "Save" at bounding box center [789, 511] width 80 height 25
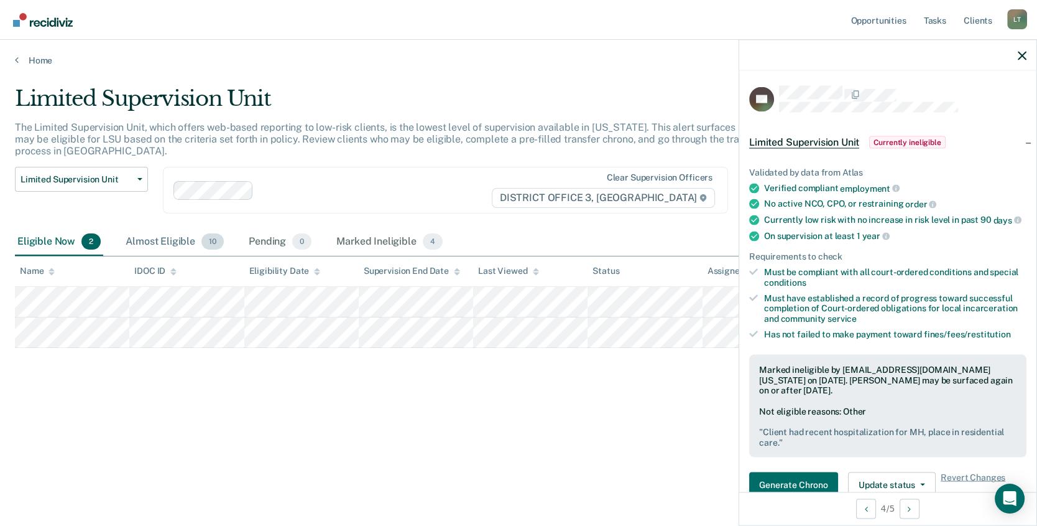
click at [152, 239] on div "Almost Eligible 10" at bounding box center [174, 241] width 103 height 27
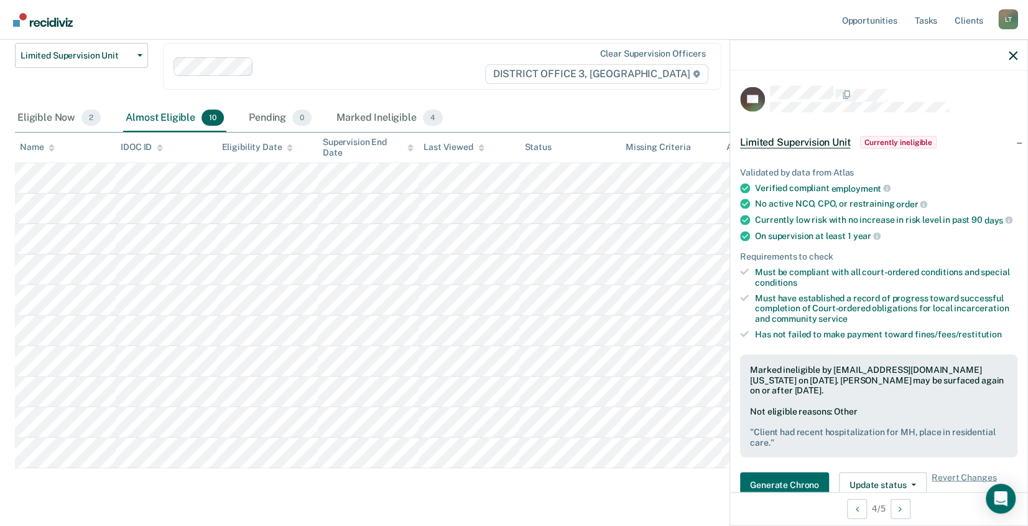
scroll to position [124, 0]
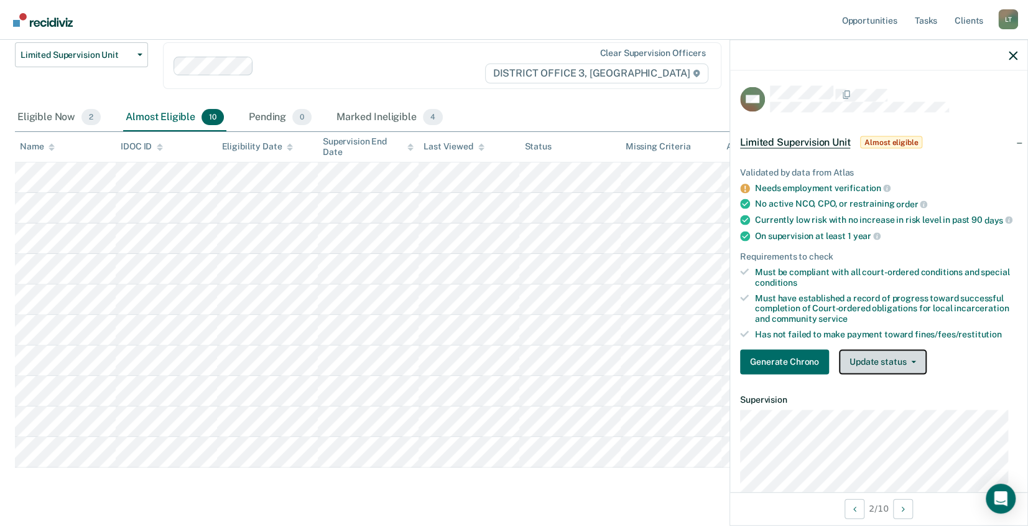
click at [864, 369] on button "Update status" at bounding box center [883, 361] width 88 height 25
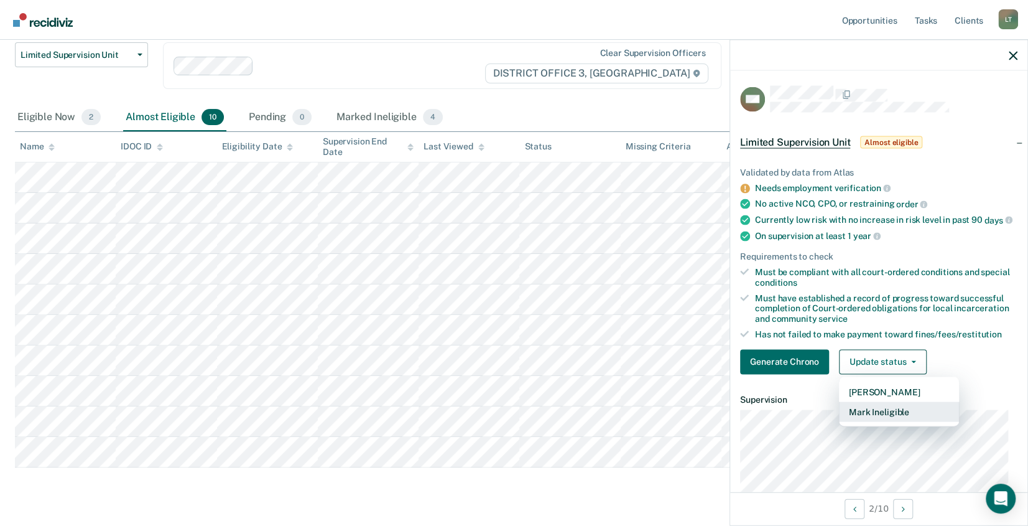
click at [874, 420] on button "Mark Ineligible" at bounding box center [899, 411] width 120 height 20
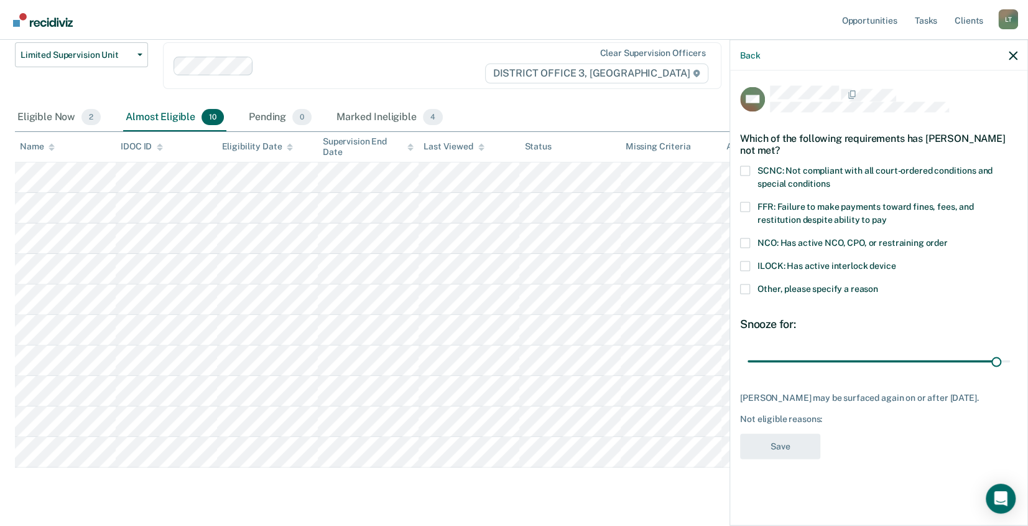
click at [744, 288] on span at bounding box center [745, 289] width 10 height 10
click at [878, 284] on input "Other, please specify a reason" at bounding box center [878, 284] width 0 height 0
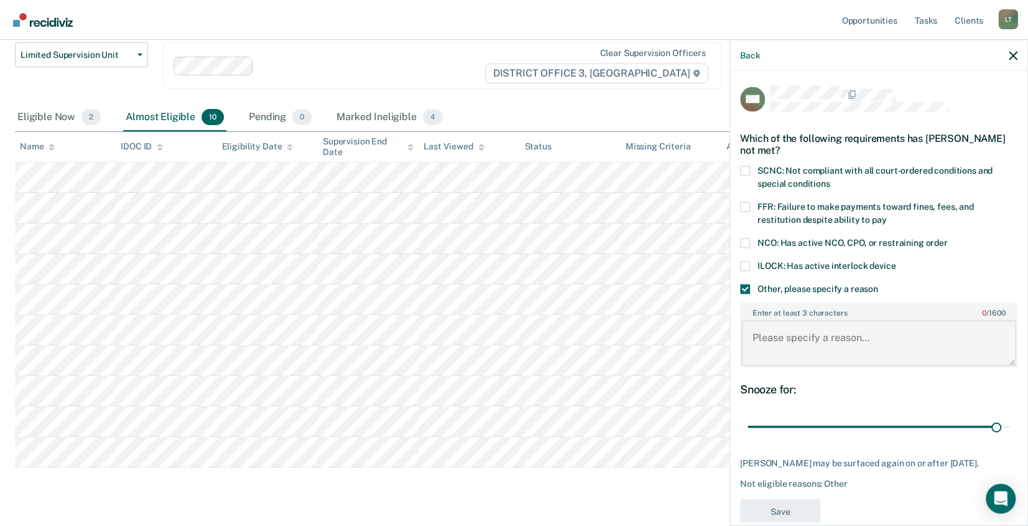
click at [795, 335] on textarea "Enter at least 3 characters 0 / 1600" at bounding box center [878, 343] width 275 height 46
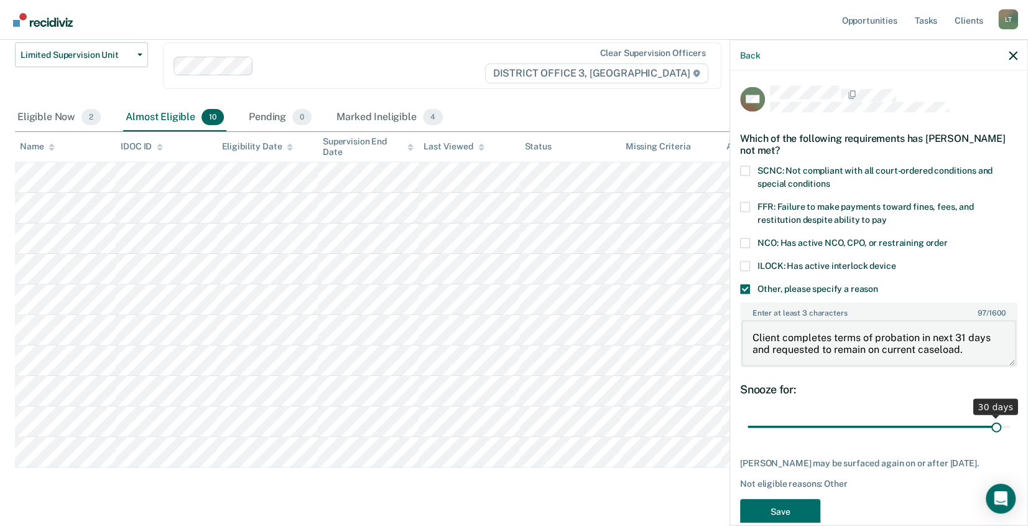
type textarea "Client completes terms of probation in next 31 days and requested to remain on …"
drag, startPoint x: 987, startPoint y: 422, endPoint x: 1019, endPoint y: 424, distance: 32.4
type input "31"
click at [1010, 424] on input "range" at bounding box center [879, 426] width 262 height 22
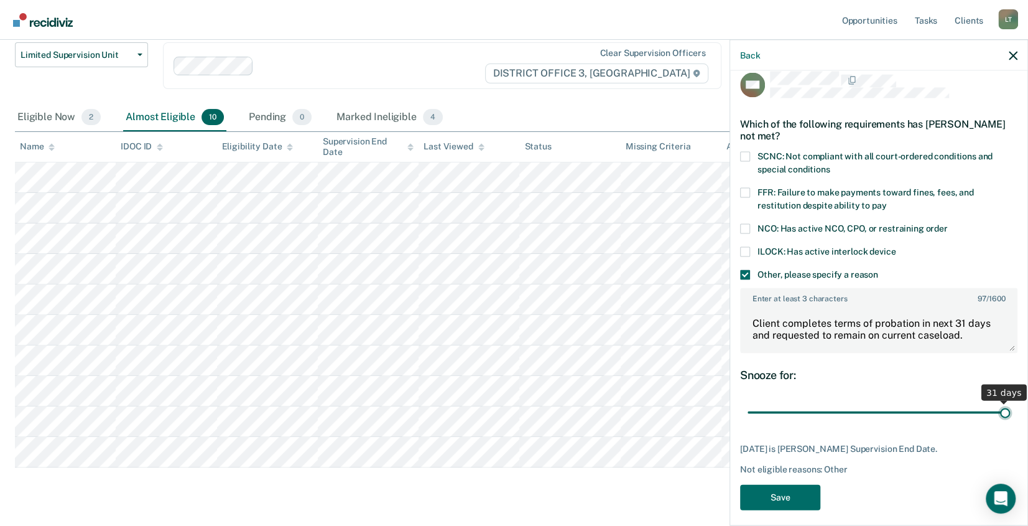
scroll to position [21, 0]
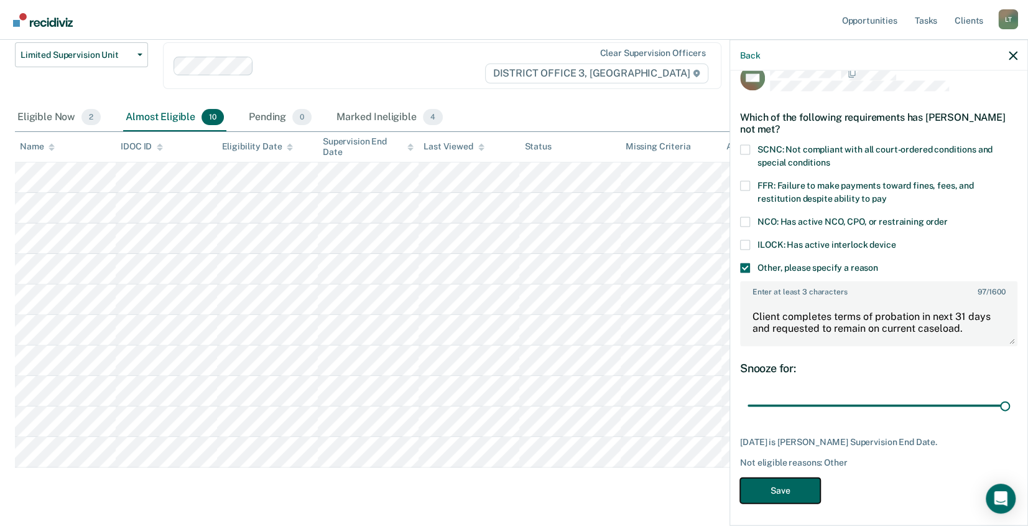
click at [778, 484] on button "Save" at bounding box center [780, 490] width 80 height 25
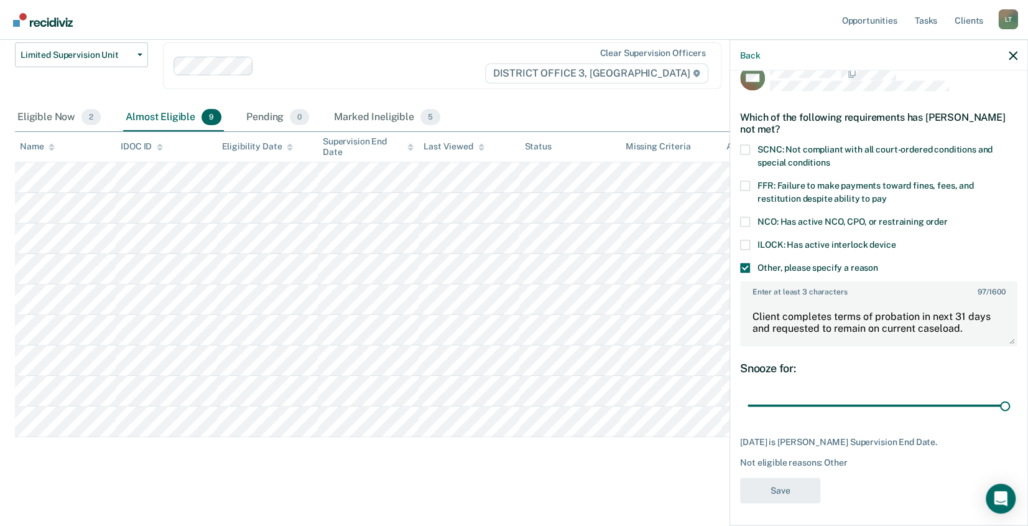
scroll to position [124, 0]
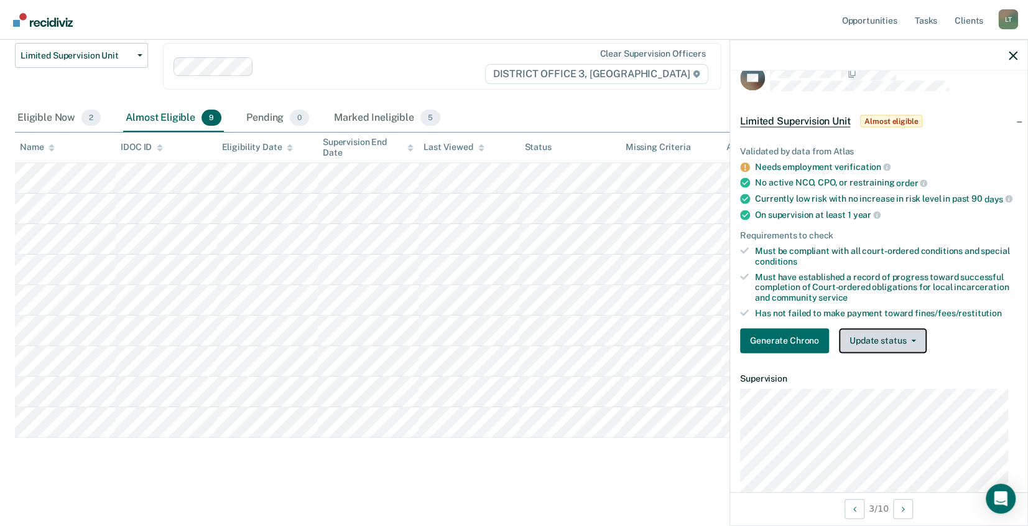
click at [889, 353] on button "Update status" at bounding box center [883, 340] width 88 height 25
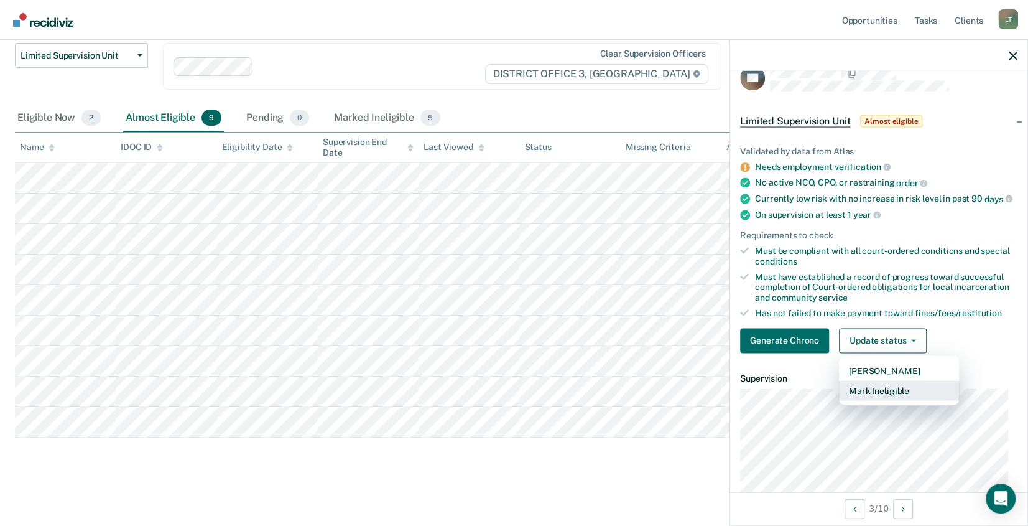
click at [879, 399] on button "Mark Ineligible" at bounding box center [899, 390] width 120 height 20
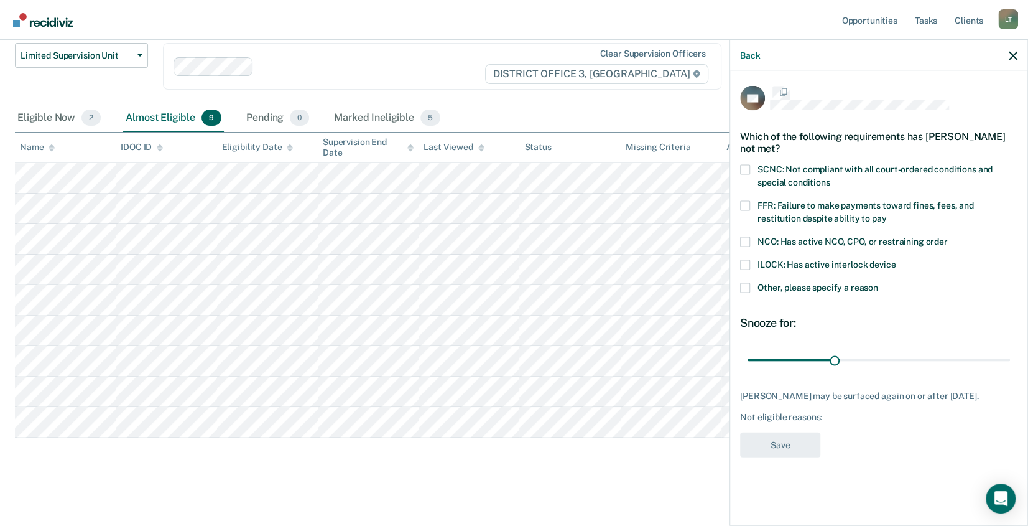
scroll to position [0, 0]
click at [743, 265] on span at bounding box center [745, 266] width 10 height 10
click at [896, 261] on input "ILOCK: Has active interlock device" at bounding box center [896, 261] width 0 height 0
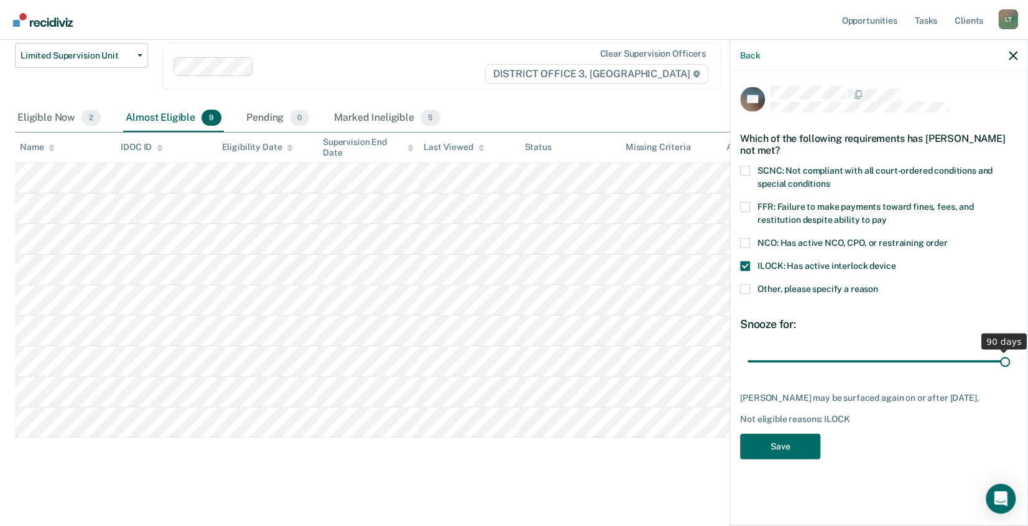
drag, startPoint x: 832, startPoint y: 361, endPoint x: 1065, endPoint y: 381, distance: 234.0
type input "90"
click at [1010, 372] on input "range" at bounding box center [879, 361] width 262 height 22
click at [784, 456] on button "Save" at bounding box center [780, 445] width 80 height 25
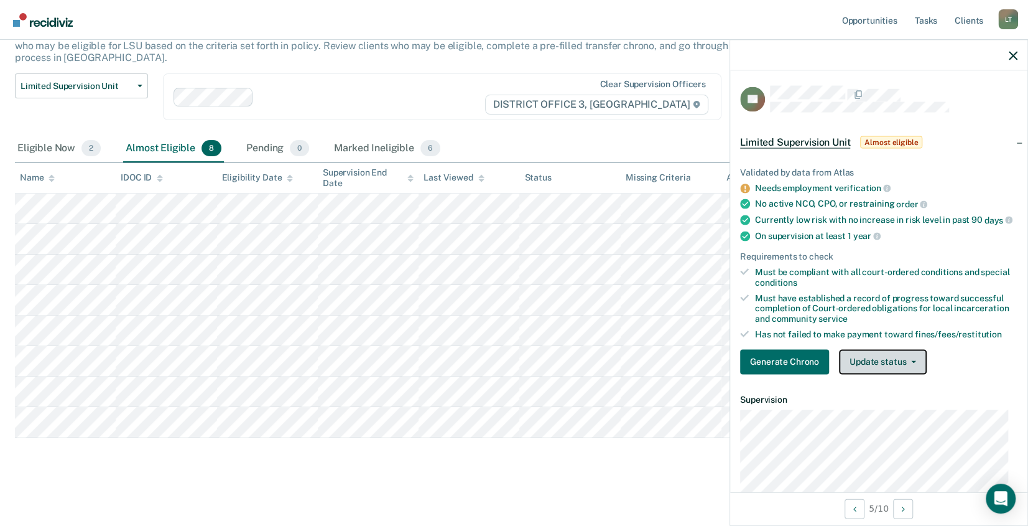
click at [888, 374] on button "Update status" at bounding box center [883, 361] width 88 height 25
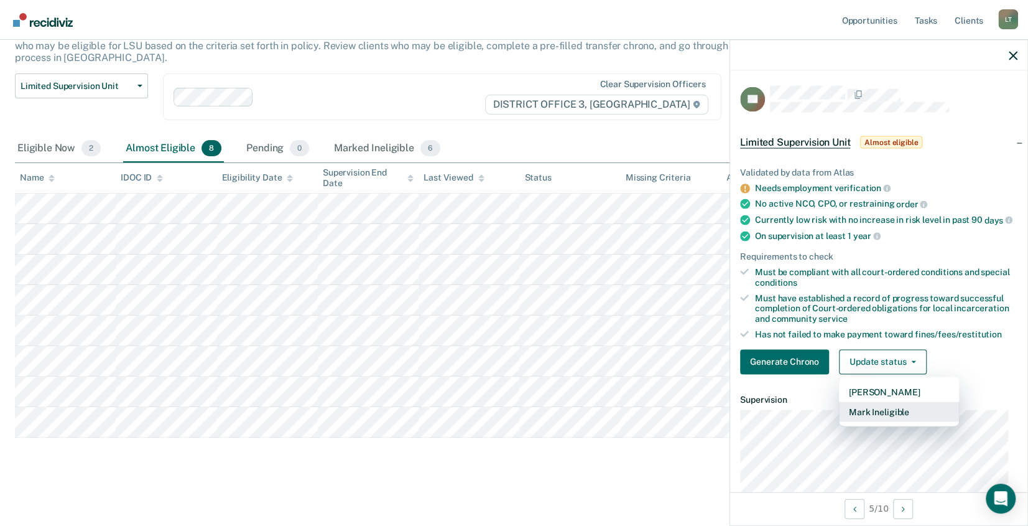
click at [876, 417] on button "Mark Ineligible" at bounding box center [899, 411] width 120 height 20
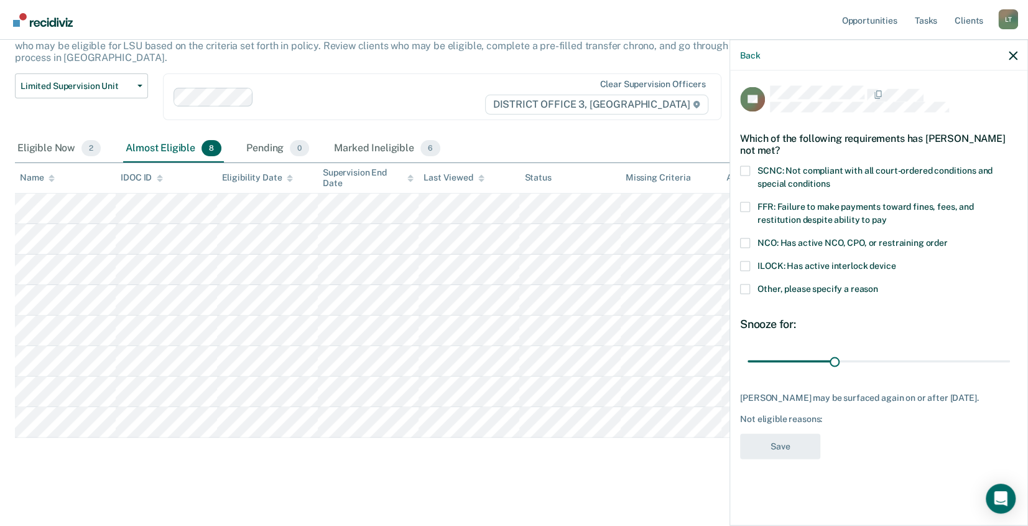
click at [744, 287] on span at bounding box center [745, 289] width 10 height 10
click at [878, 284] on input "Other, please specify a reason" at bounding box center [878, 284] width 0 height 0
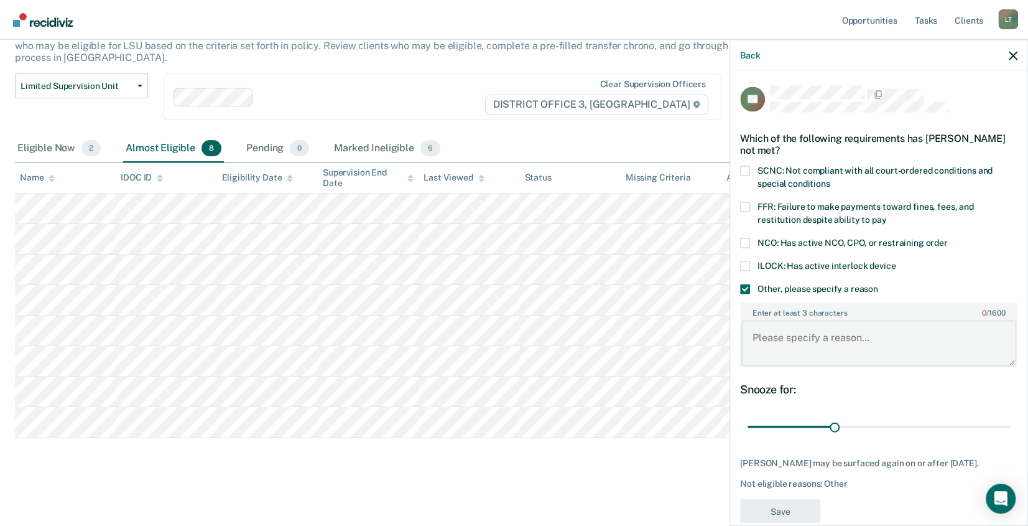
click at [792, 338] on textarea "Enter at least 3 characters 0 / 1600" at bounding box center [878, 343] width 275 height 46
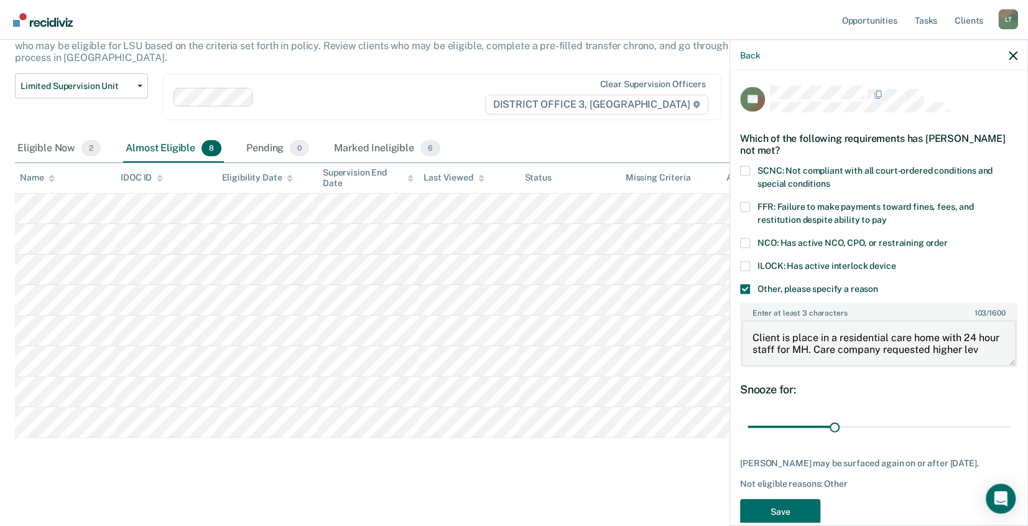
scroll to position [2, 0]
type textarea "Client is place in a residential care home with 24 hour staff for MH. Care comp…"
drag, startPoint x: 830, startPoint y: 425, endPoint x: 1008, endPoint y: 422, distance: 177.9
type input "90"
click at [1008, 422] on input "range" at bounding box center [879, 426] width 262 height 22
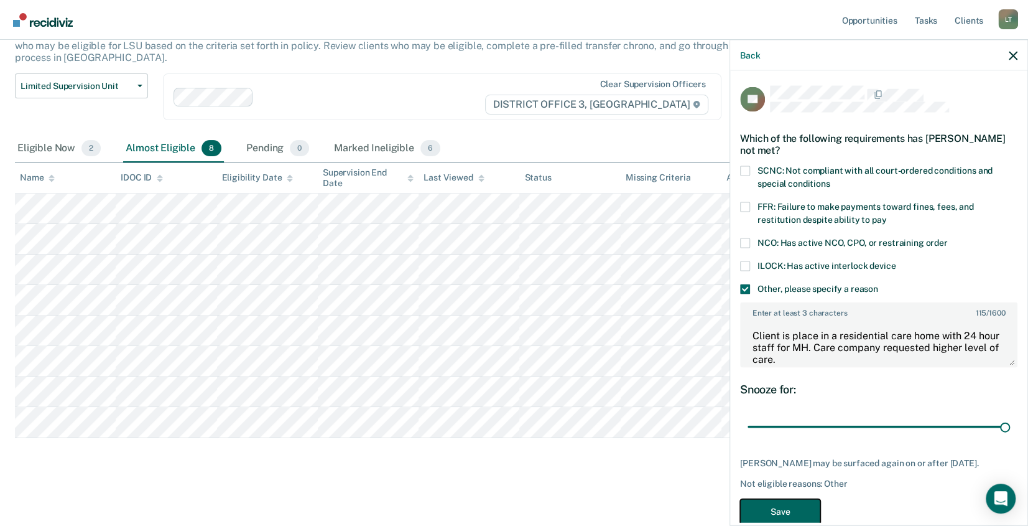
click at [774, 514] on button "Save" at bounding box center [780, 511] width 80 height 25
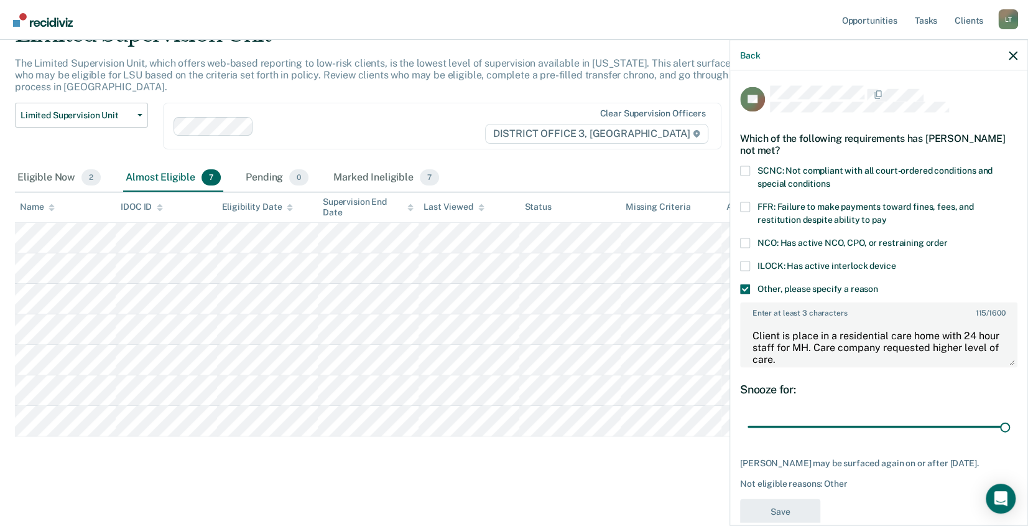
scroll to position [62, 0]
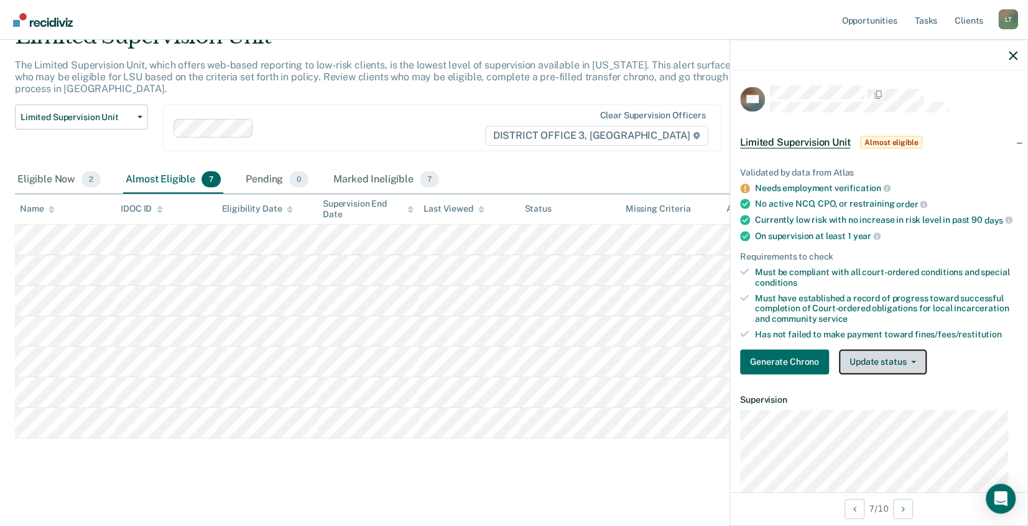
click at [881, 373] on button "Update status" at bounding box center [883, 361] width 88 height 25
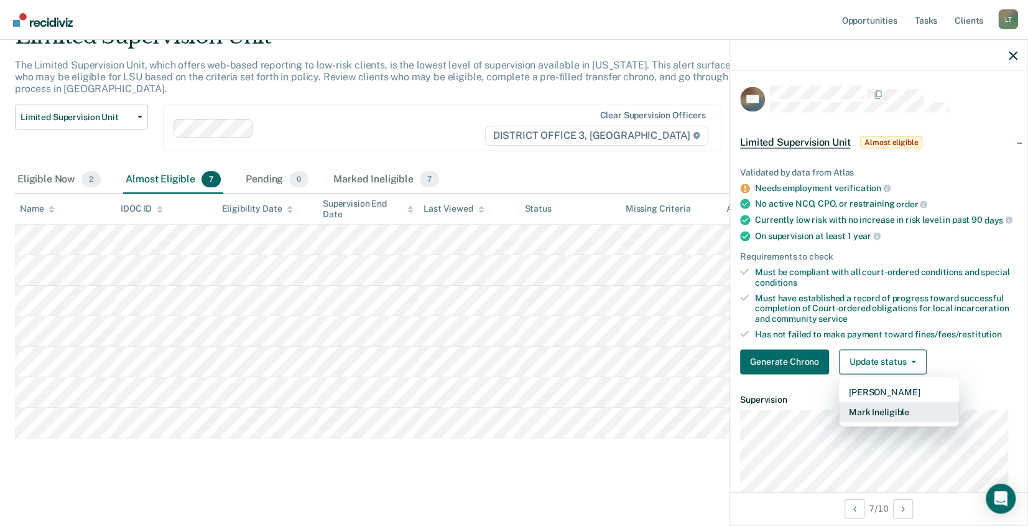
click at [876, 420] on button "Mark Ineligible" at bounding box center [899, 411] width 120 height 20
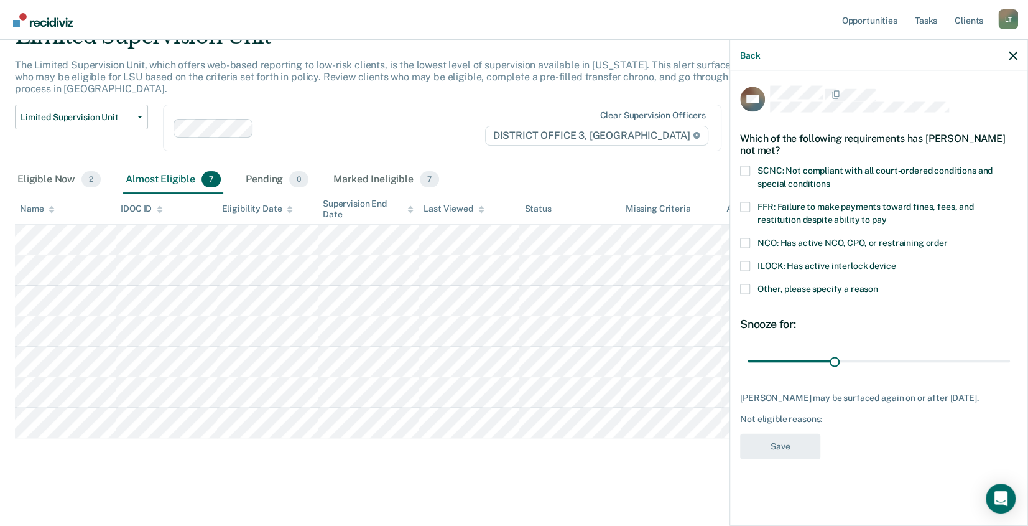
click at [740, 202] on span at bounding box center [745, 207] width 10 height 10
click at [886, 215] on input "FFR: Failure to make payments toward fines, fees, and restitution despite abili…" at bounding box center [886, 215] width 0 height 0
drag, startPoint x: 832, startPoint y: 348, endPoint x: 1047, endPoint y: 352, distance: 215.2
type input "90"
click at [1010, 352] on input "range" at bounding box center [879, 361] width 262 height 22
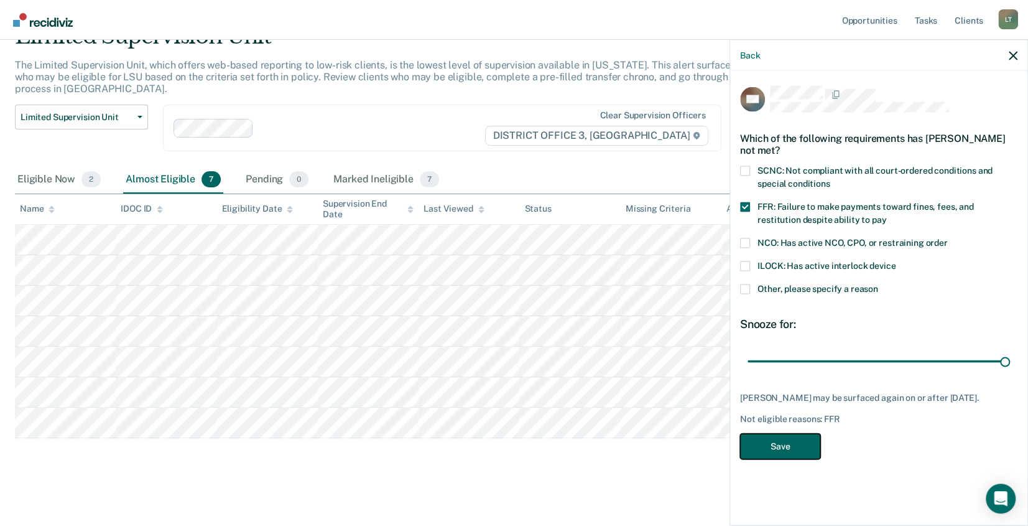
click at [779, 433] on button "Save" at bounding box center [780, 445] width 80 height 25
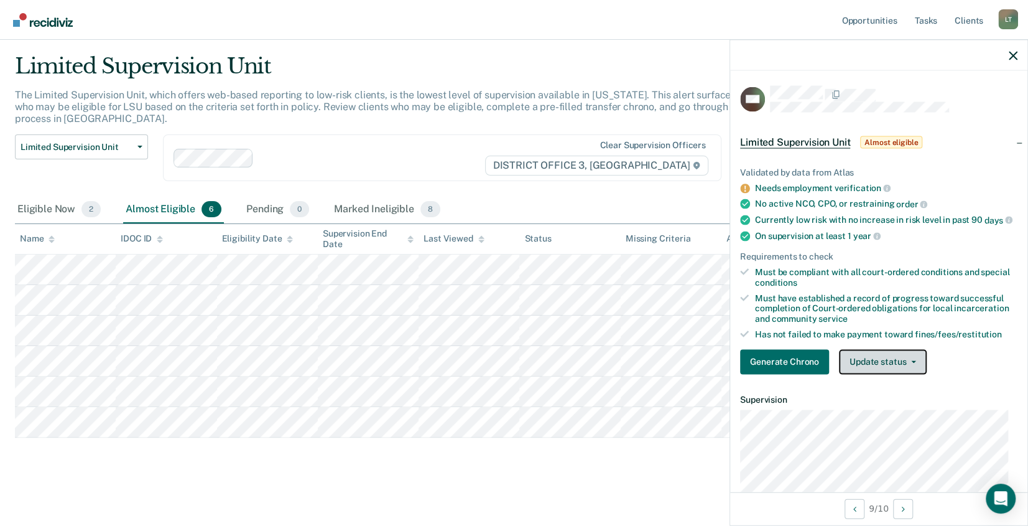
drag, startPoint x: 880, startPoint y: 373, endPoint x: 861, endPoint y: 333, distance: 44.5
click at [879, 372] on button "Update status" at bounding box center [883, 361] width 88 height 25
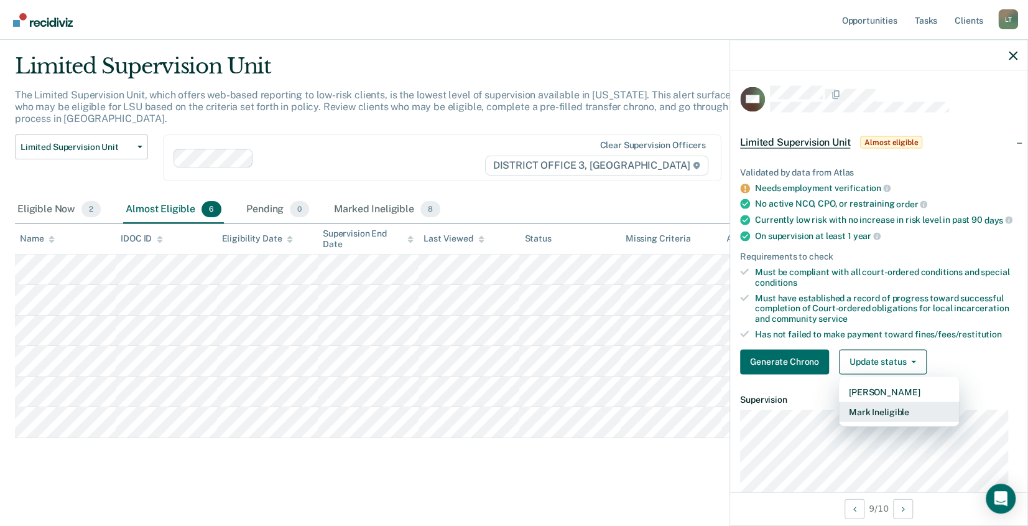
click at [886, 421] on button "Mark Ineligible" at bounding box center [899, 411] width 120 height 20
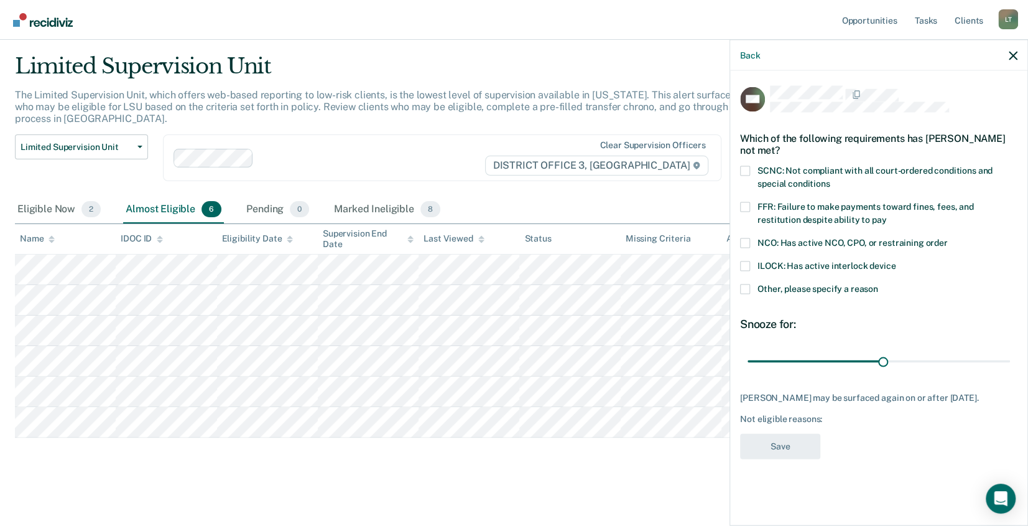
click at [745, 170] on span at bounding box center [745, 171] width 10 height 10
click at [830, 179] on input "SCNC: Not compliant with all court-ordered conditions and special conditions" at bounding box center [830, 179] width 0 height 0
click at [741, 207] on span at bounding box center [745, 207] width 10 height 10
click at [886, 215] on input "FFR: Failure to make payments toward fines, fees, and restitution despite abili…" at bounding box center [886, 215] width 0 height 0
click at [772, 444] on button "Save" at bounding box center [780, 445] width 80 height 25
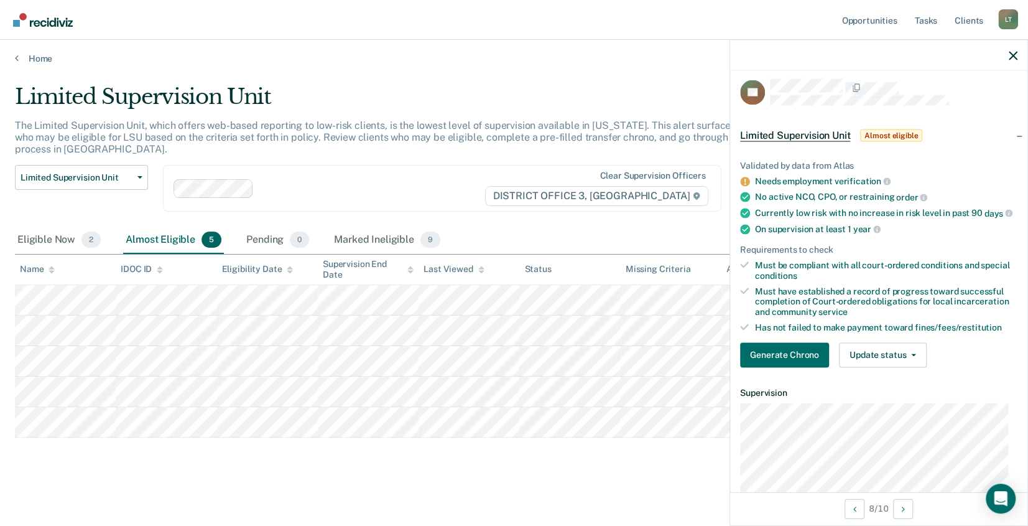
scroll to position [0, 0]
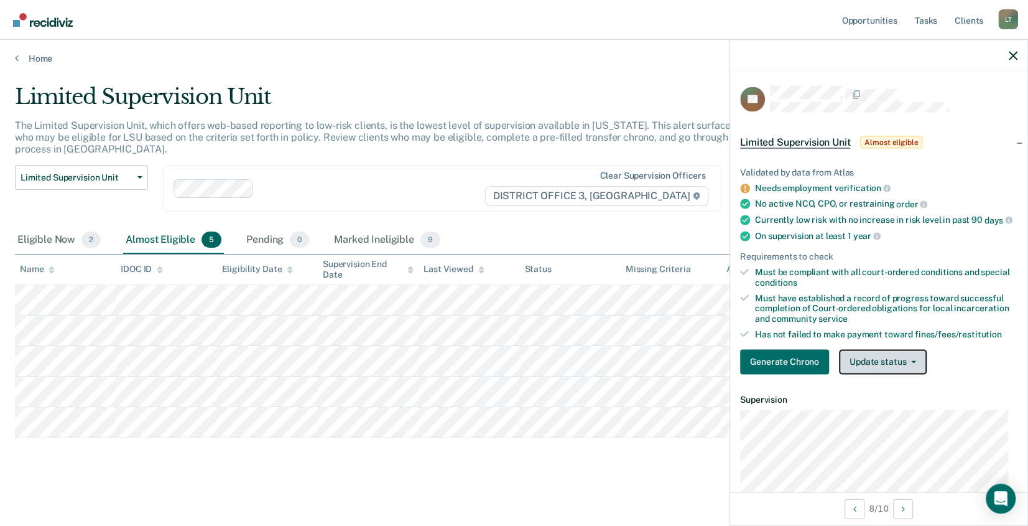
click at [879, 370] on button "Update status" at bounding box center [883, 361] width 88 height 25
click at [965, 370] on div "Generate Chrono Update status Mark Pending Mark Ineligible" at bounding box center [878, 361] width 277 height 25
click at [872, 18] on link "Opportunities" at bounding box center [869, 20] width 60 height 40
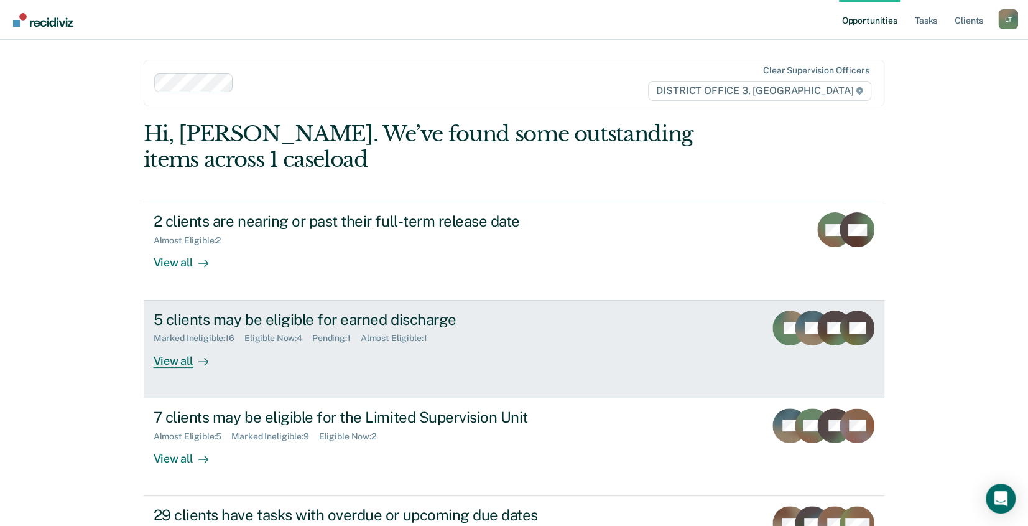
click at [265, 317] on div "5 clients may be eligible for earned discharge" at bounding box center [372, 319] width 437 height 18
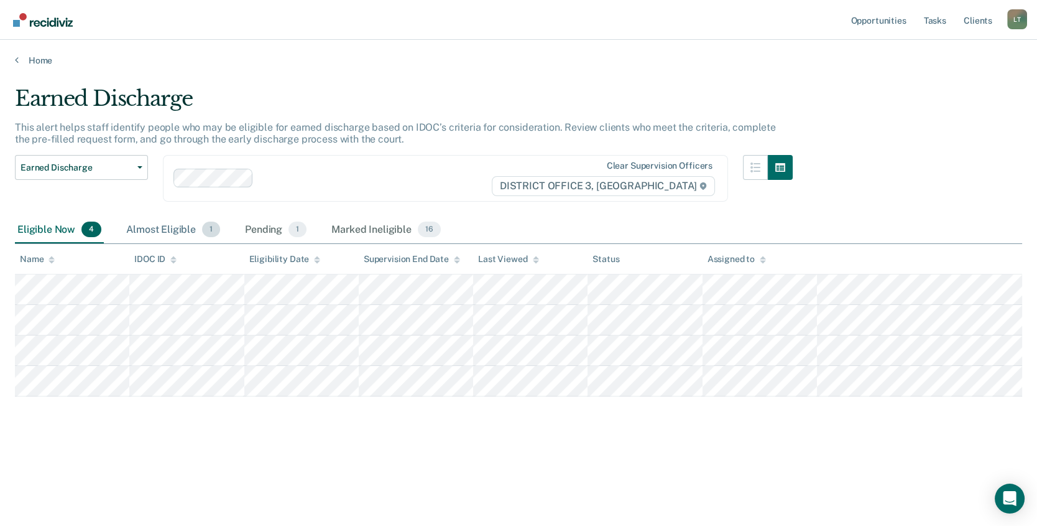
click at [157, 226] on div "Almost Eligible 1" at bounding box center [173, 229] width 99 height 27
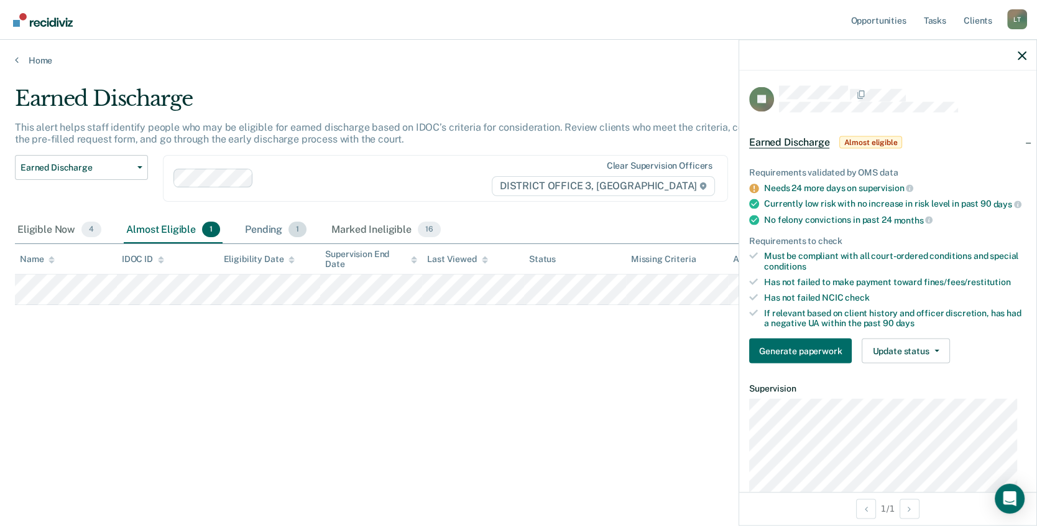
click at [265, 226] on div "Pending 1" at bounding box center [276, 229] width 67 height 27
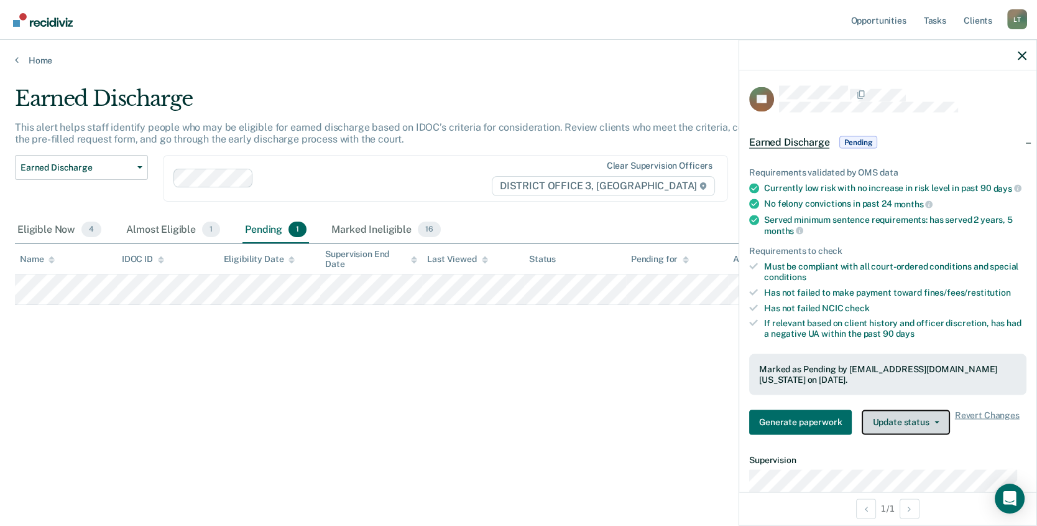
click at [903, 415] on button "Update status" at bounding box center [906, 421] width 88 height 25
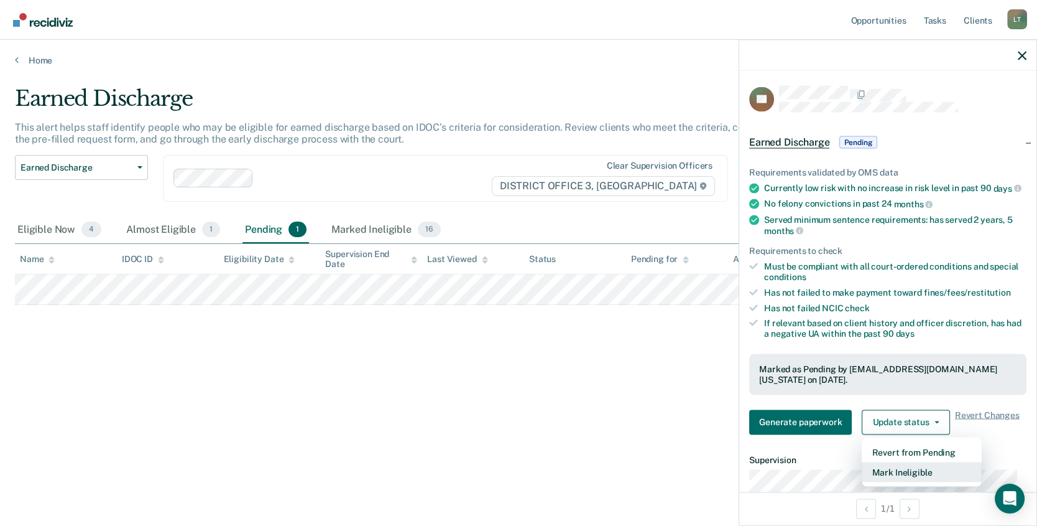
click at [899, 471] on button "Mark Ineligible" at bounding box center [922, 471] width 120 height 20
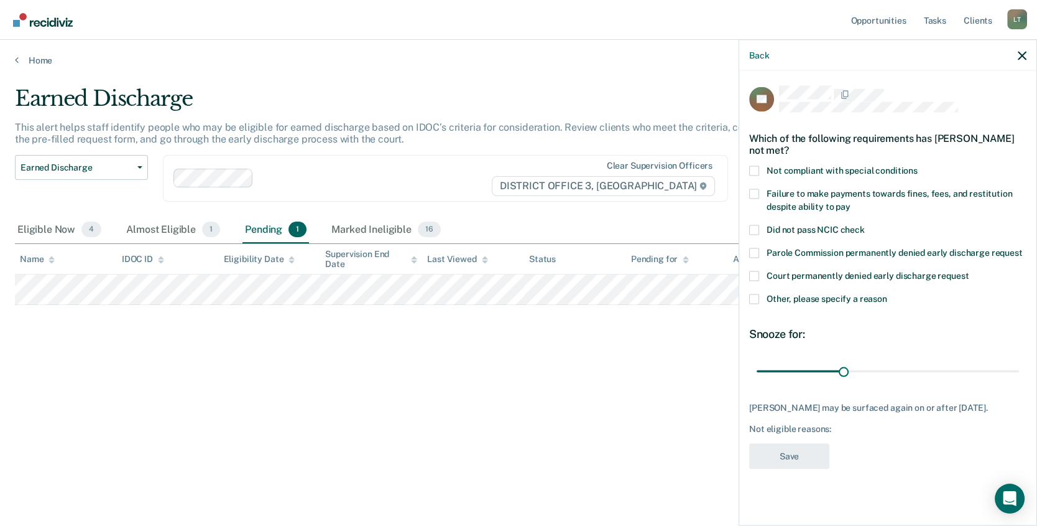
click at [753, 271] on span at bounding box center [754, 276] width 10 height 10
click at [969, 271] on input "Court permanently denied early discharge request" at bounding box center [969, 271] width 0 height 0
drag, startPoint x: 845, startPoint y: 358, endPoint x: 1084, endPoint y: 361, distance: 238.8
type input "90"
click at [1019, 361] on input "range" at bounding box center [888, 371] width 262 height 22
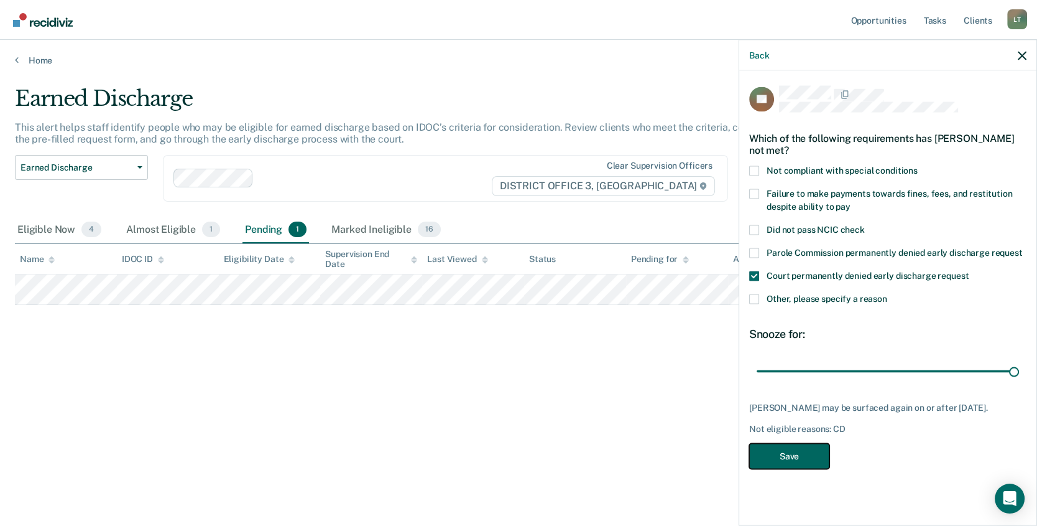
click at [792, 443] on button "Save" at bounding box center [789, 455] width 80 height 25
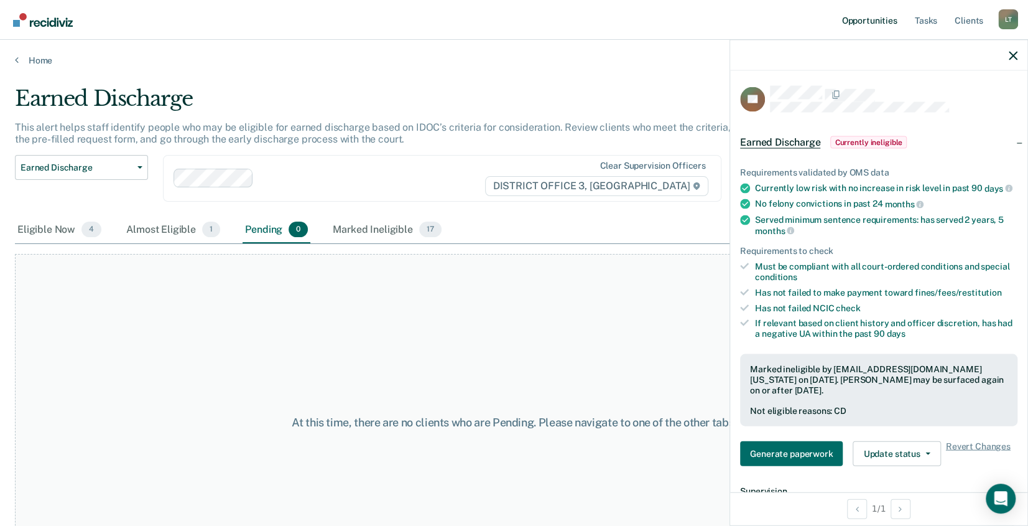
click at [874, 20] on link "Opportunities" at bounding box center [869, 20] width 60 height 40
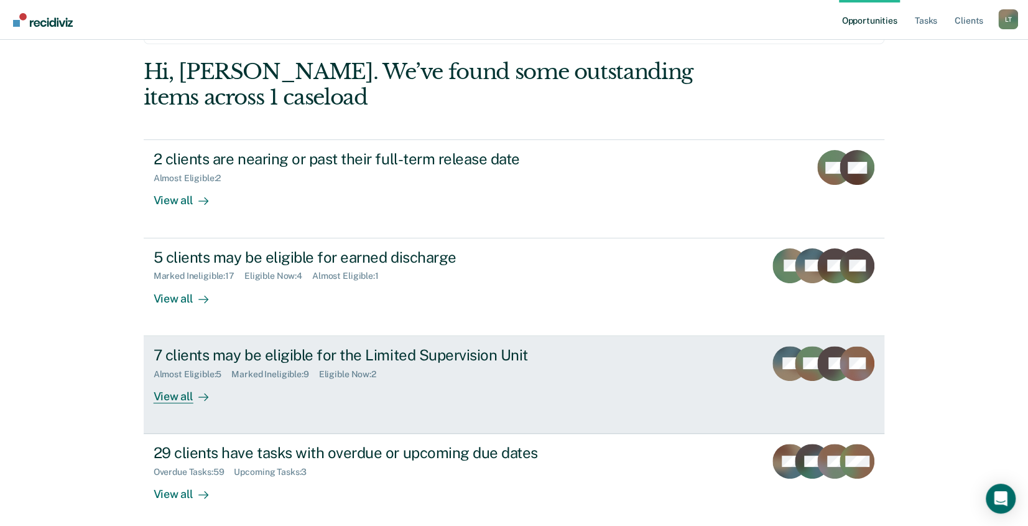
scroll to position [117, 0]
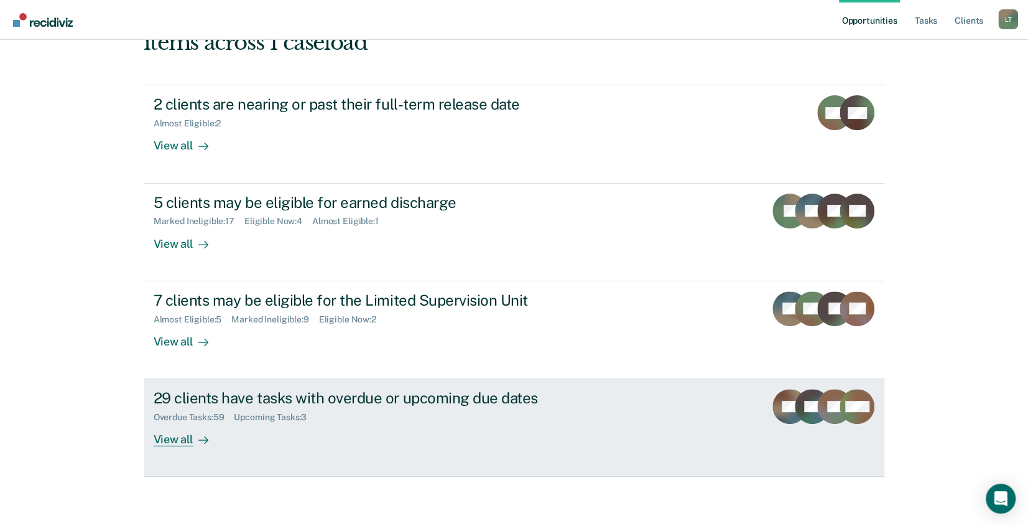
click at [166, 437] on div "View all" at bounding box center [189, 434] width 70 height 24
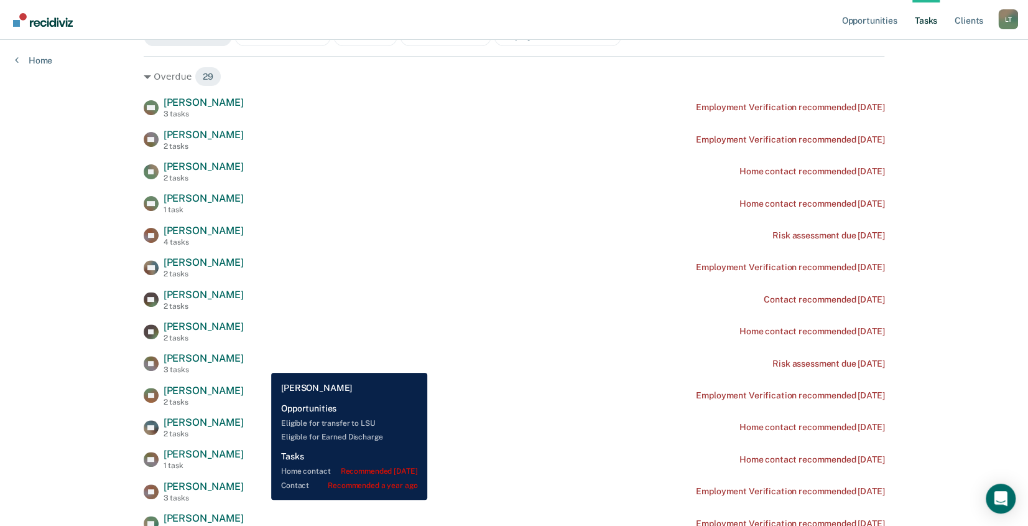
scroll to position [187, 0]
